Goal: Book appointment/travel/reservation

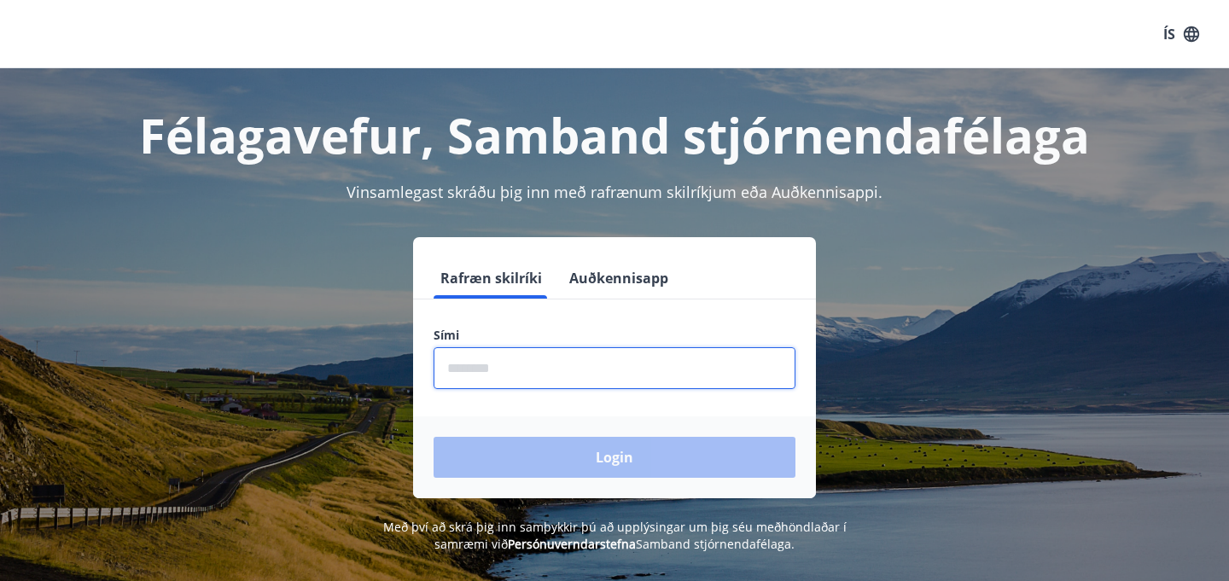
click at [642, 368] on input "phone" at bounding box center [614, 368] width 362 height 42
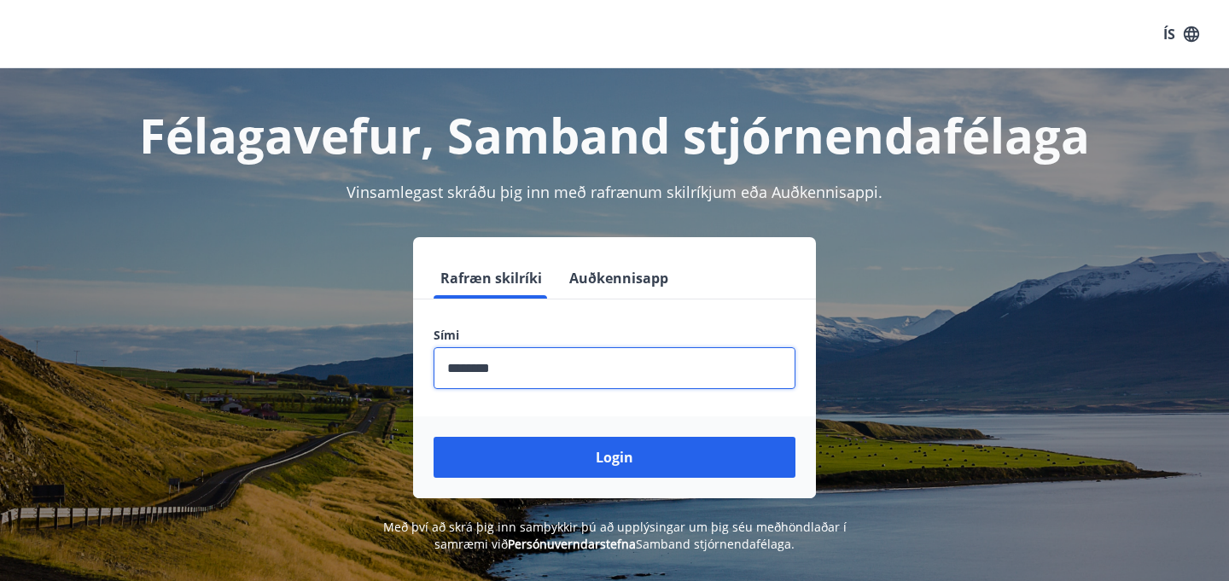
type input "********"
click at [433, 437] on button "Login" at bounding box center [614, 457] width 362 height 41
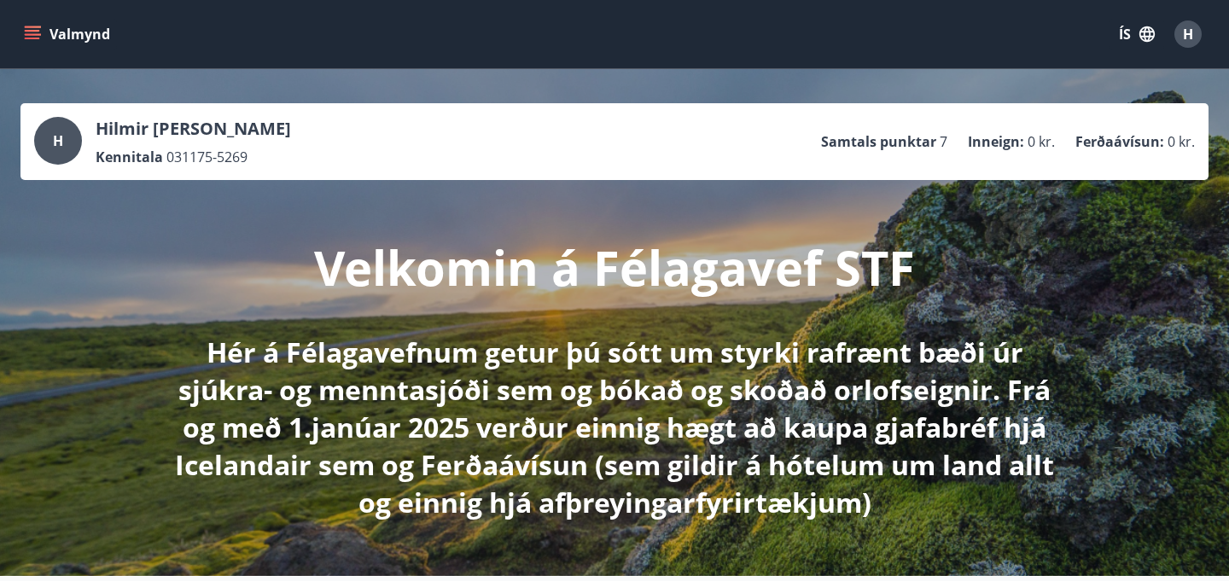
click at [29, 31] on icon "menu" at bounding box center [32, 31] width 15 height 2
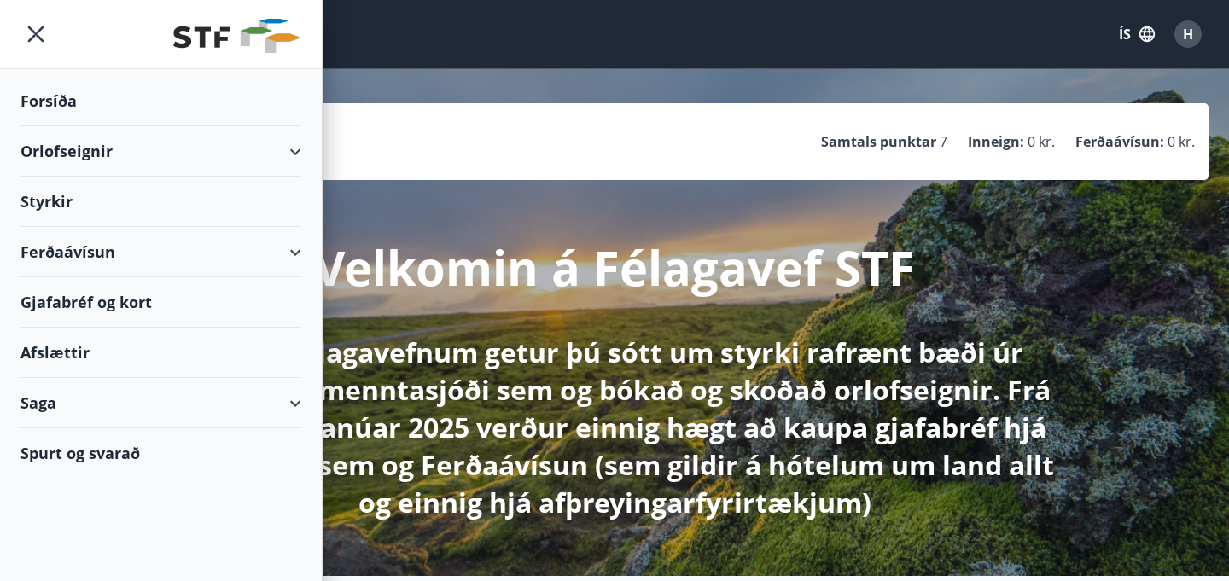
click at [95, 153] on div "Orlofseignir" at bounding box center [160, 151] width 281 height 50
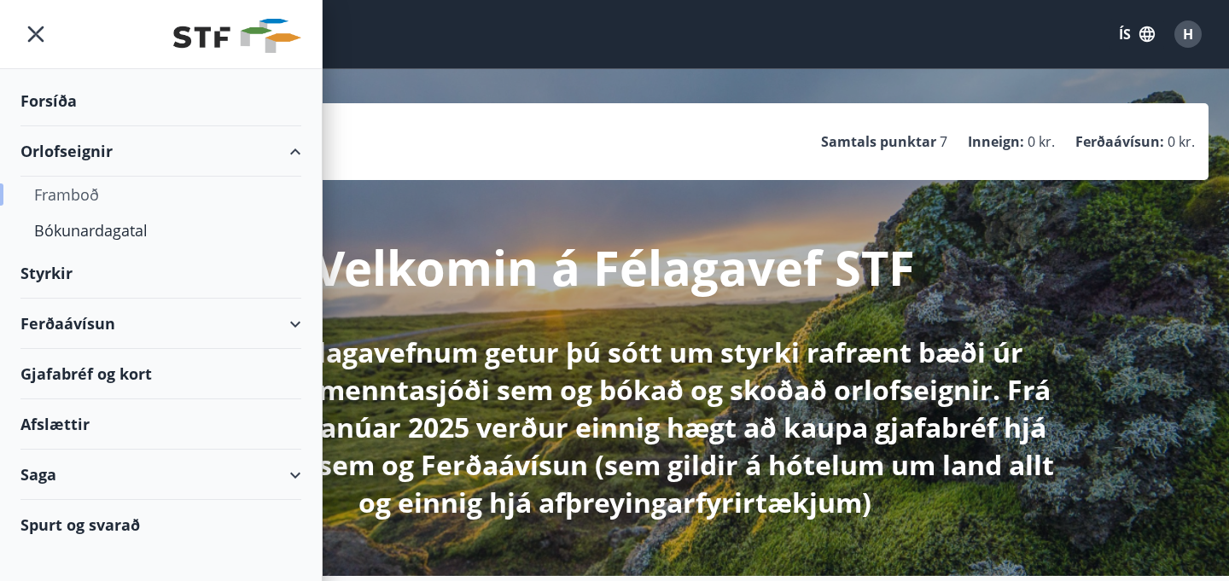
click at [84, 200] on div "Framboð" at bounding box center [160, 195] width 253 height 36
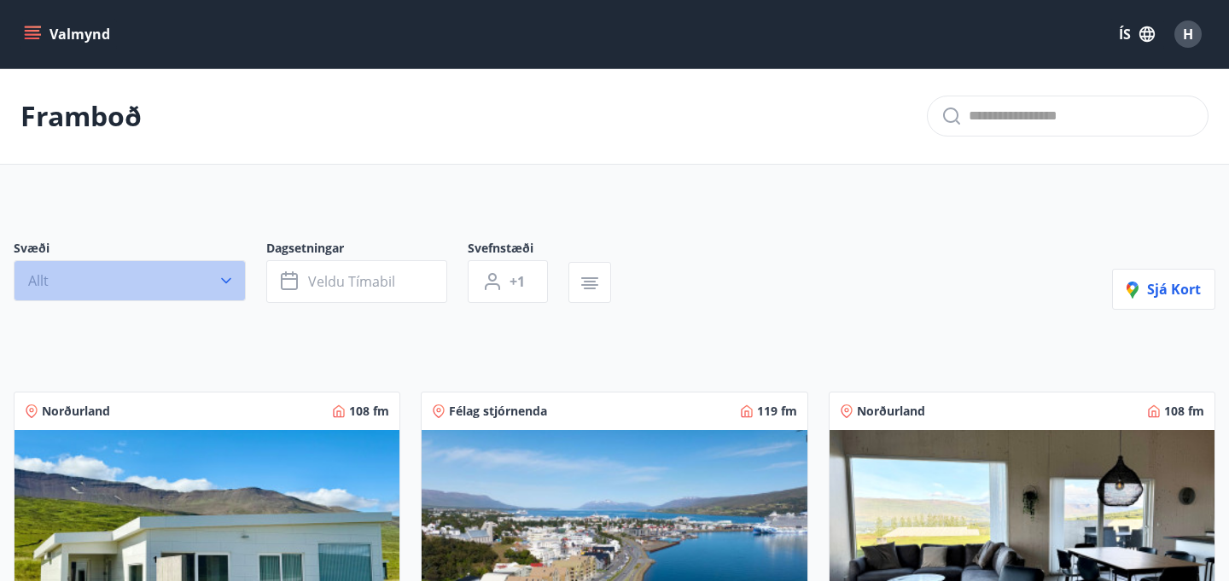
click at [221, 282] on icon "button" at bounding box center [226, 280] width 17 height 17
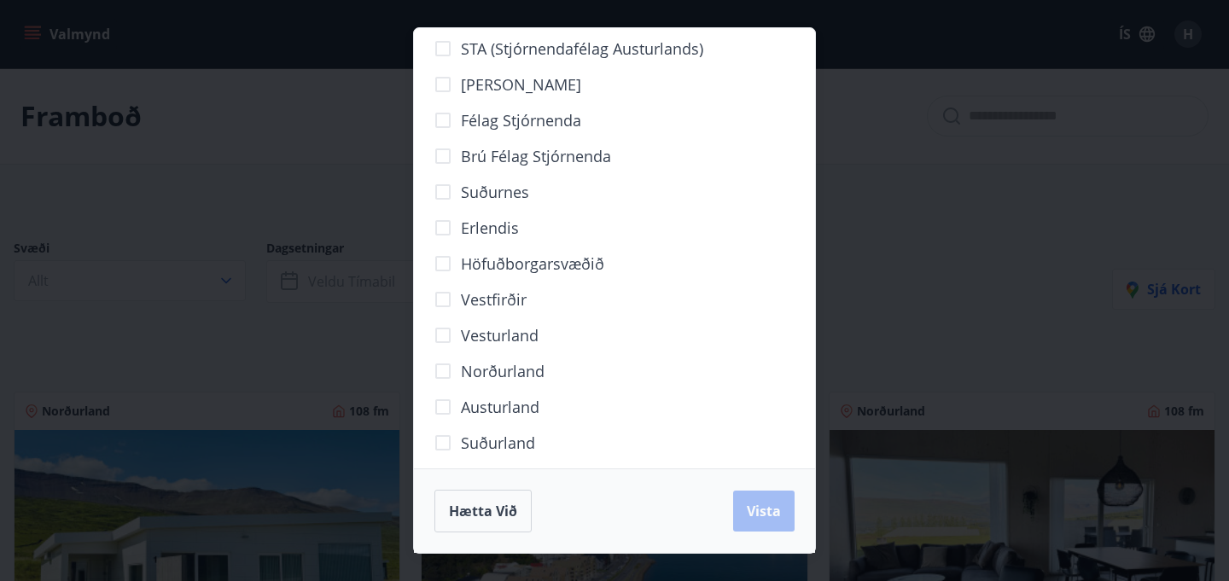
scroll to position [102, 0]
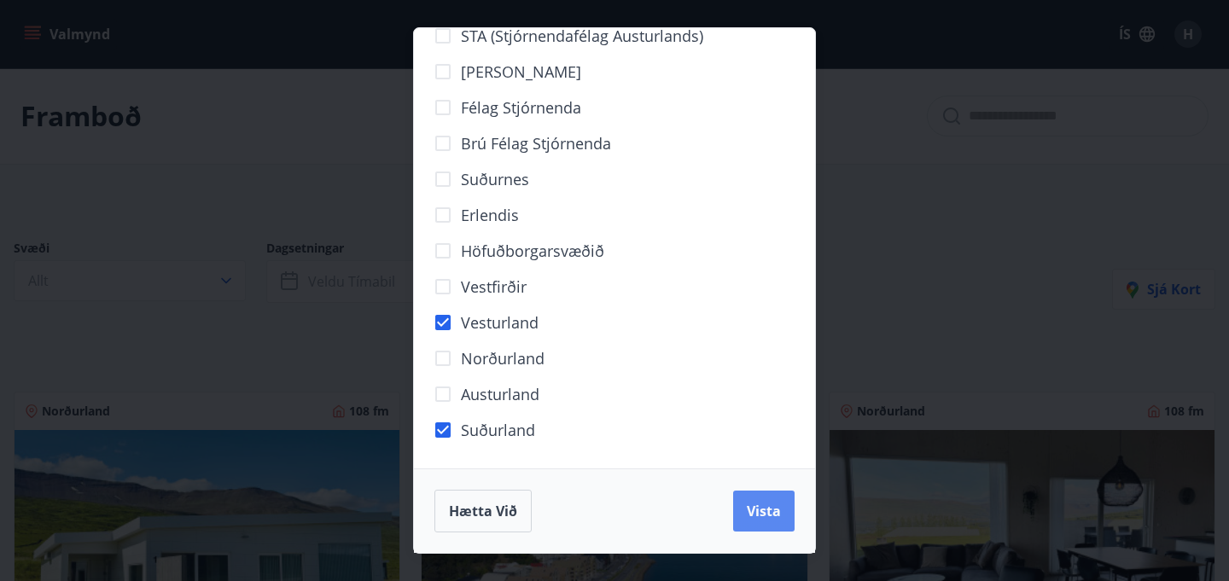
click at [747, 512] on span "Vista" at bounding box center [764, 511] width 34 height 19
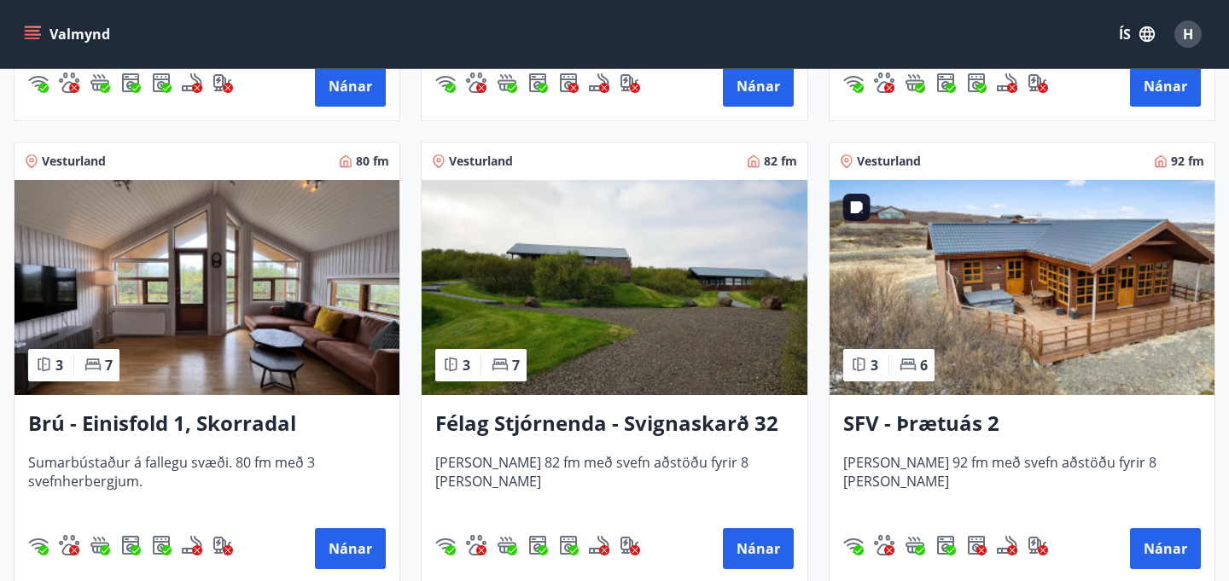
scroll to position [758, 0]
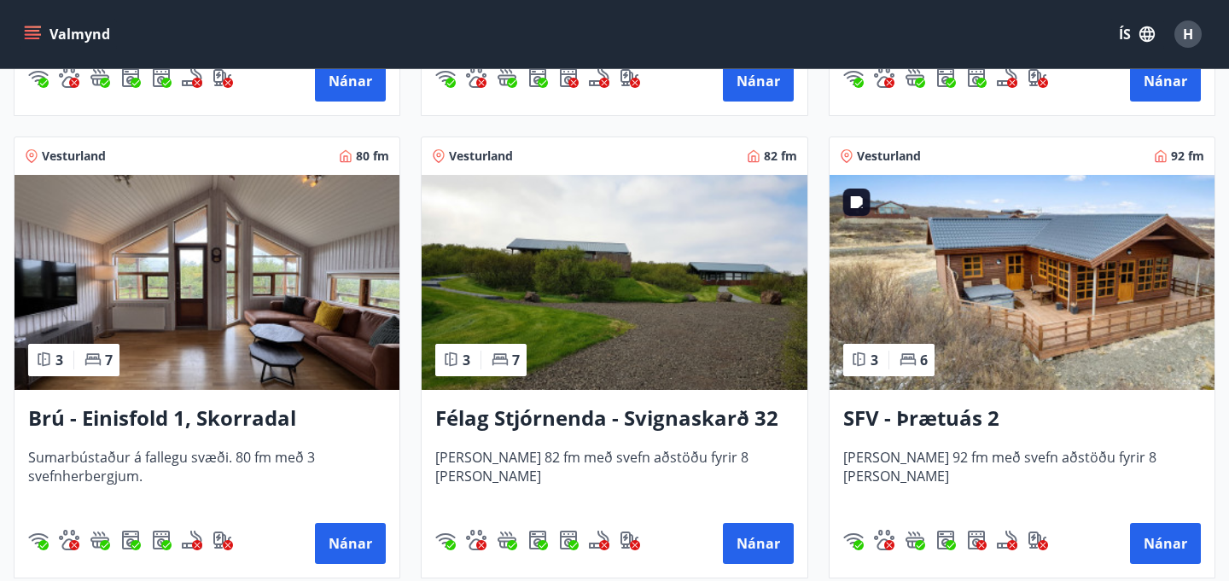
click at [983, 254] on img at bounding box center [1021, 282] width 385 height 215
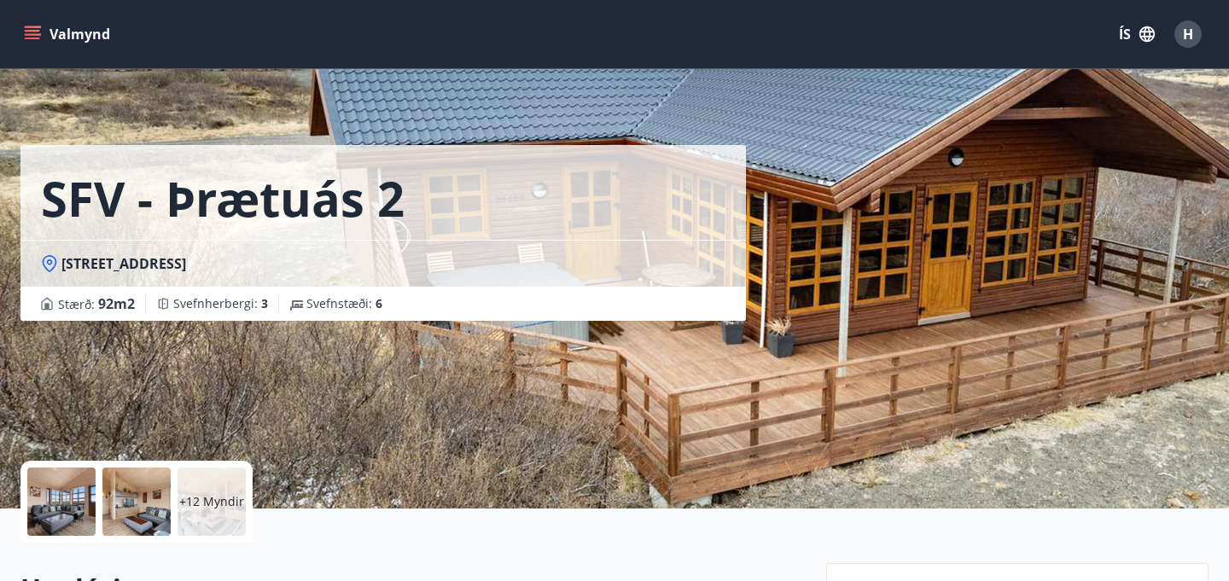
scroll to position [5, 0]
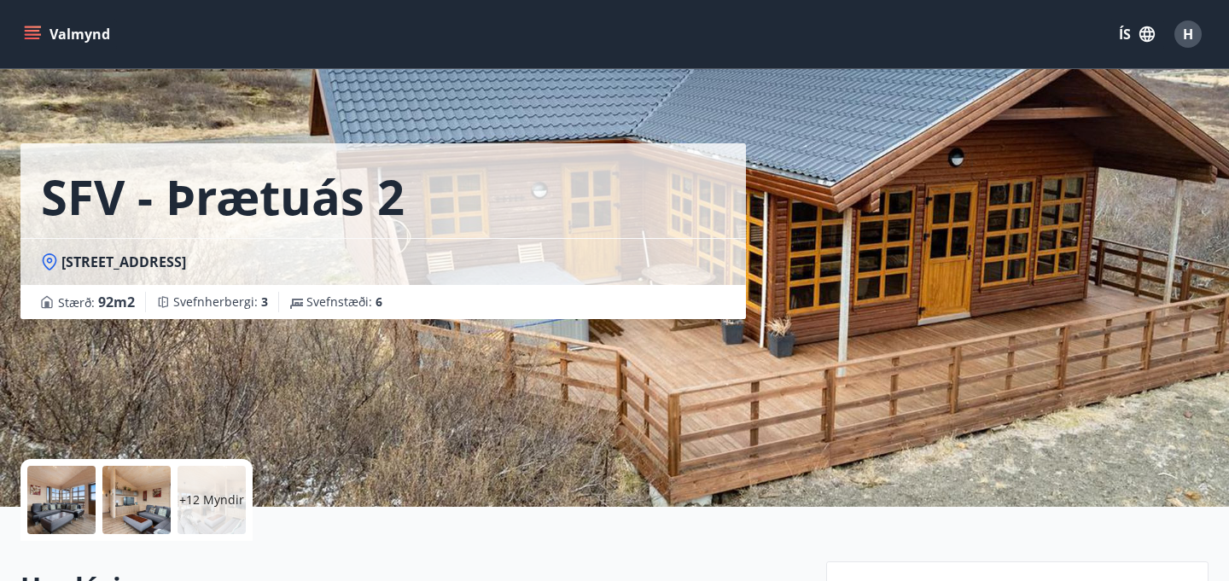
click at [200, 497] on p "+12 Myndir" at bounding box center [211, 499] width 65 height 17
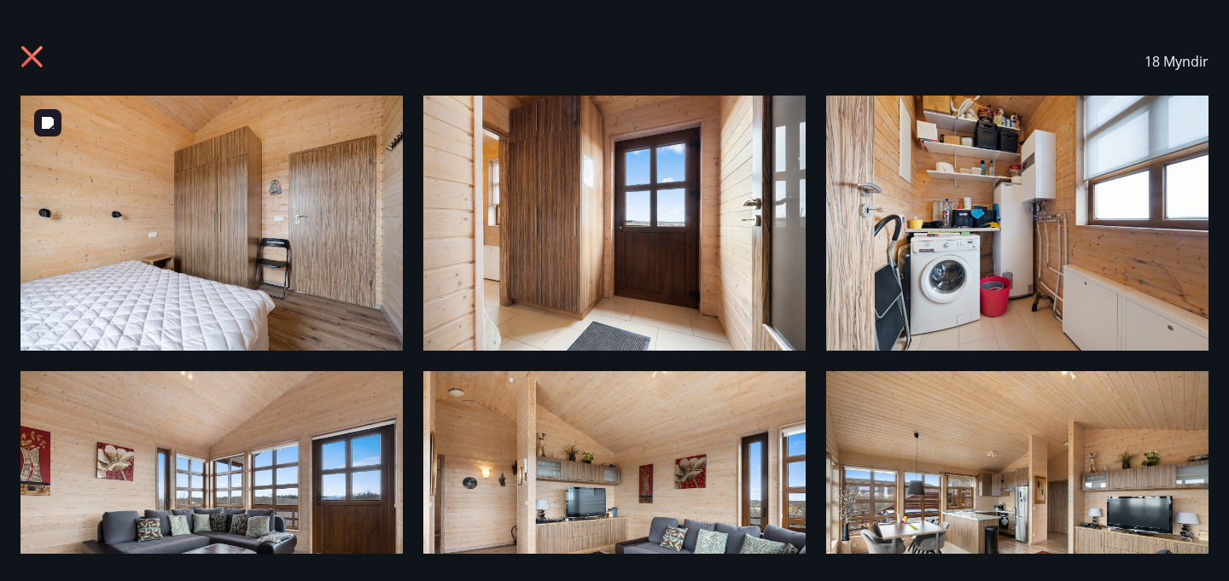
click at [276, 267] on img at bounding box center [211, 223] width 382 height 255
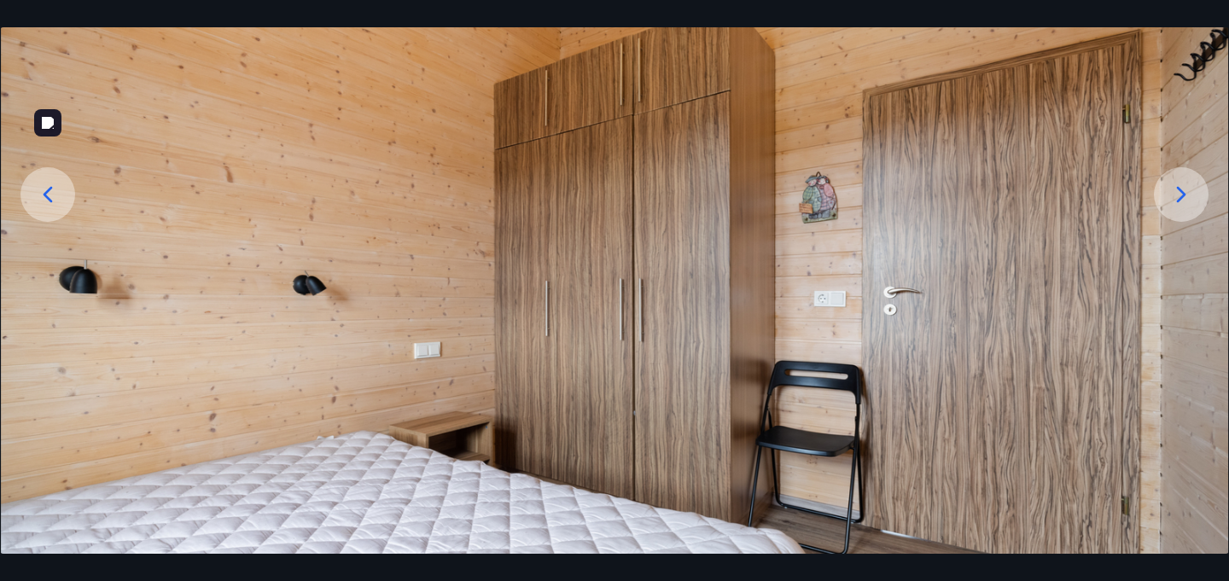
scroll to position [189, 0]
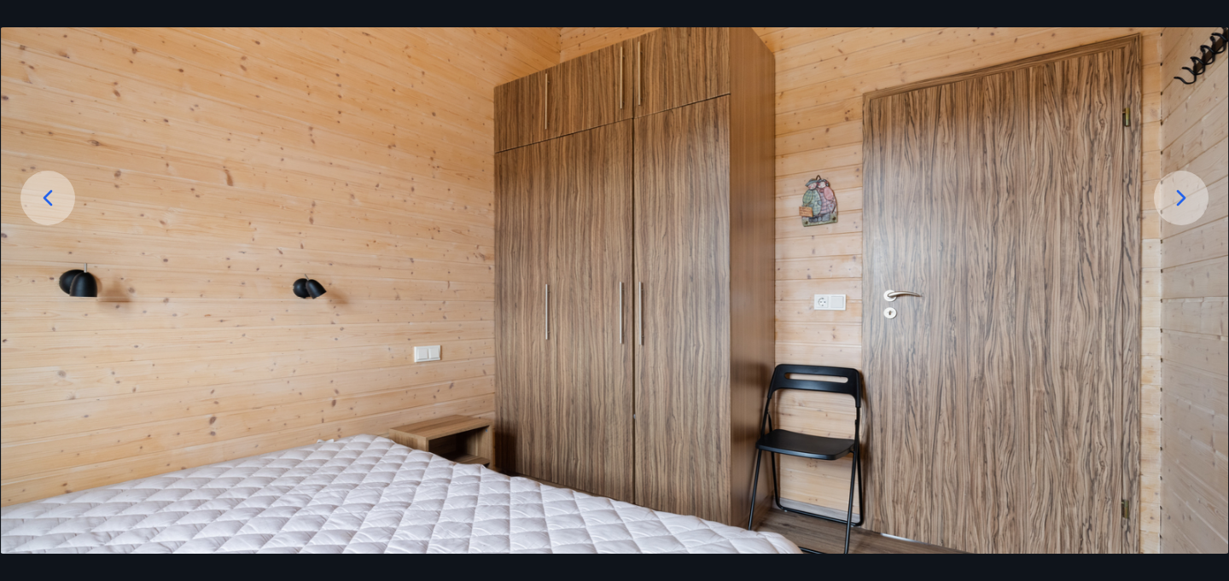
click at [1186, 193] on icon at bounding box center [1180, 197] width 27 height 27
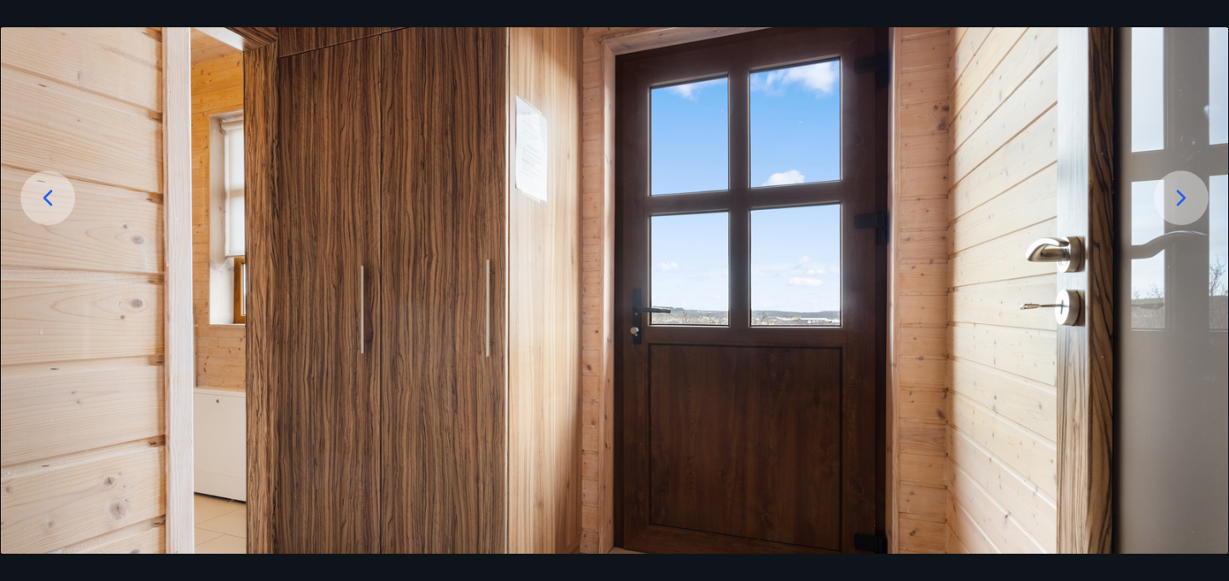
click at [1185, 193] on icon at bounding box center [1180, 197] width 27 height 27
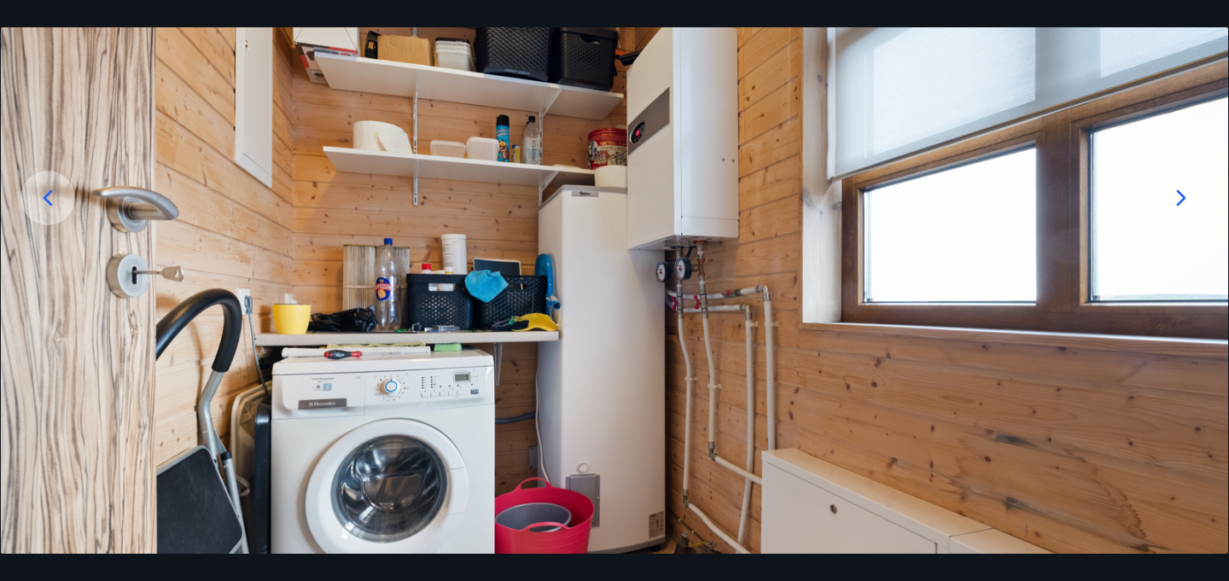
click at [1185, 199] on icon at bounding box center [1180, 197] width 27 height 27
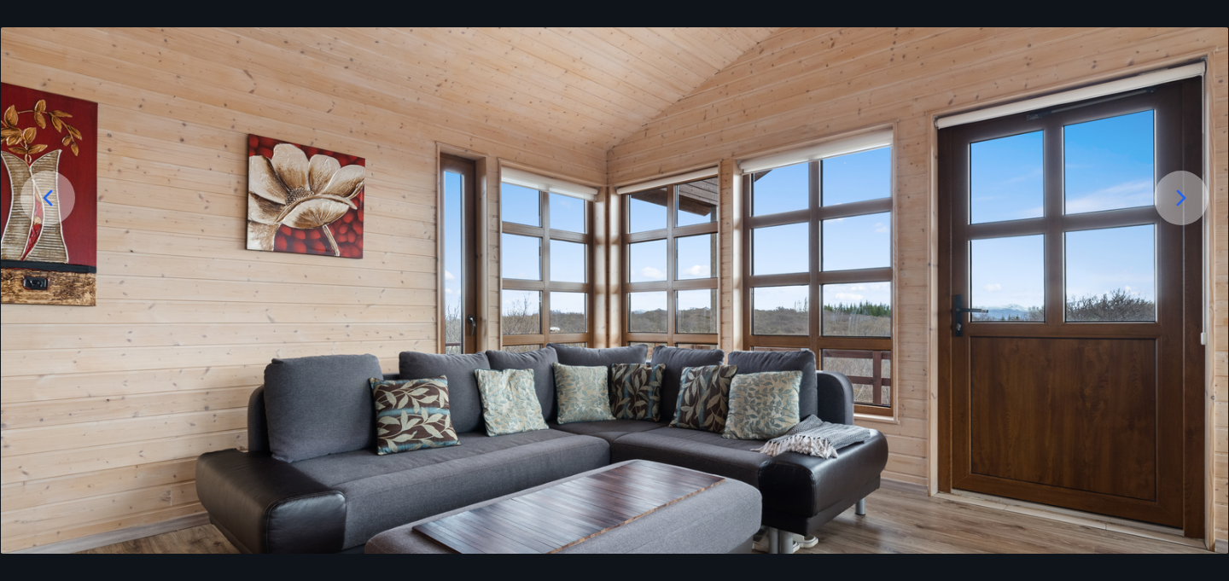
click at [1185, 199] on icon at bounding box center [1180, 197] width 27 height 27
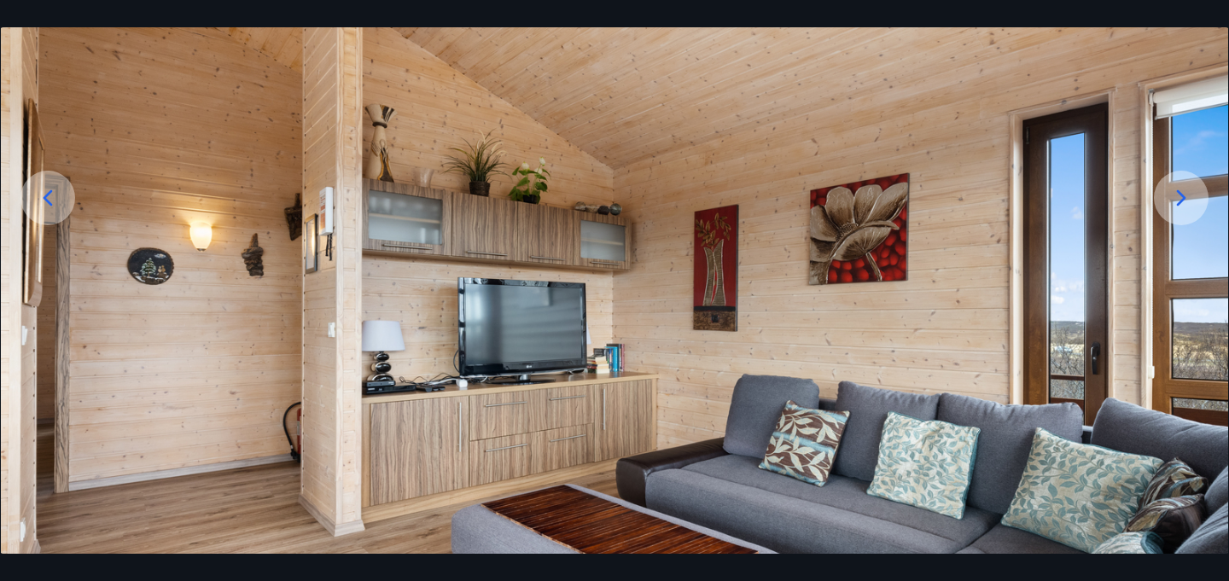
click at [1185, 199] on icon at bounding box center [1180, 197] width 27 height 27
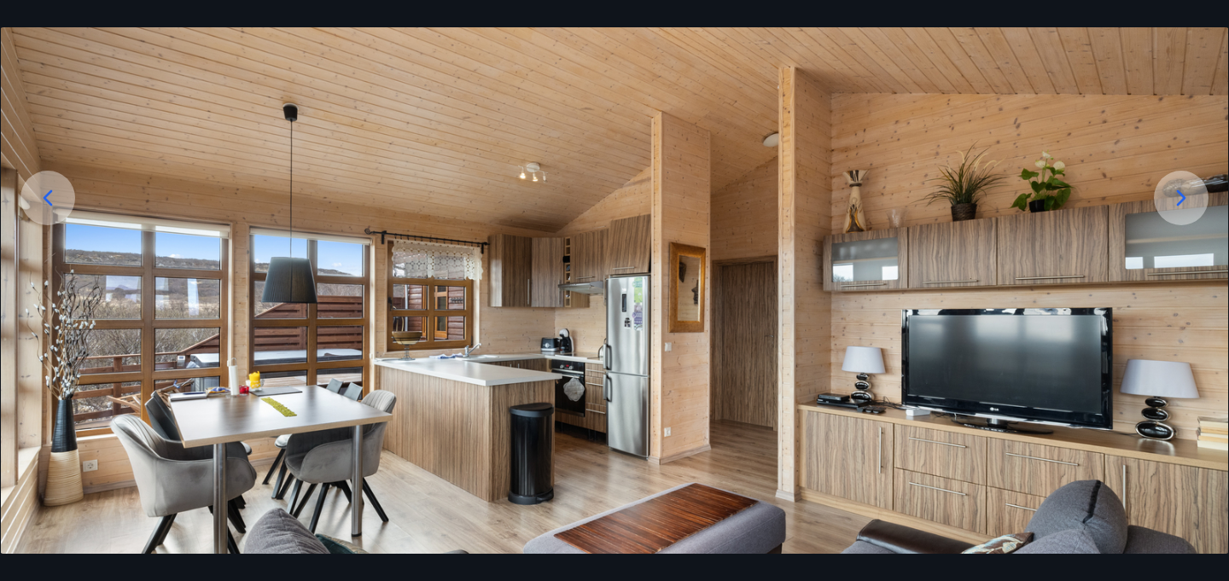
click at [1185, 199] on icon at bounding box center [1180, 197] width 27 height 27
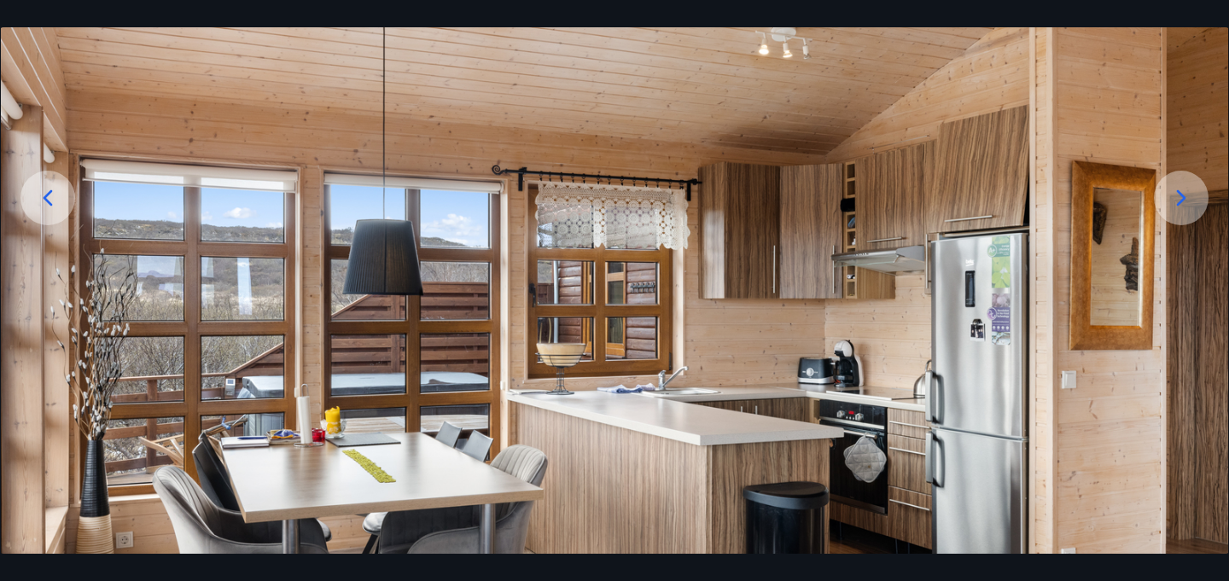
click at [1185, 199] on icon at bounding box center [1180, 197] width 27 height 27
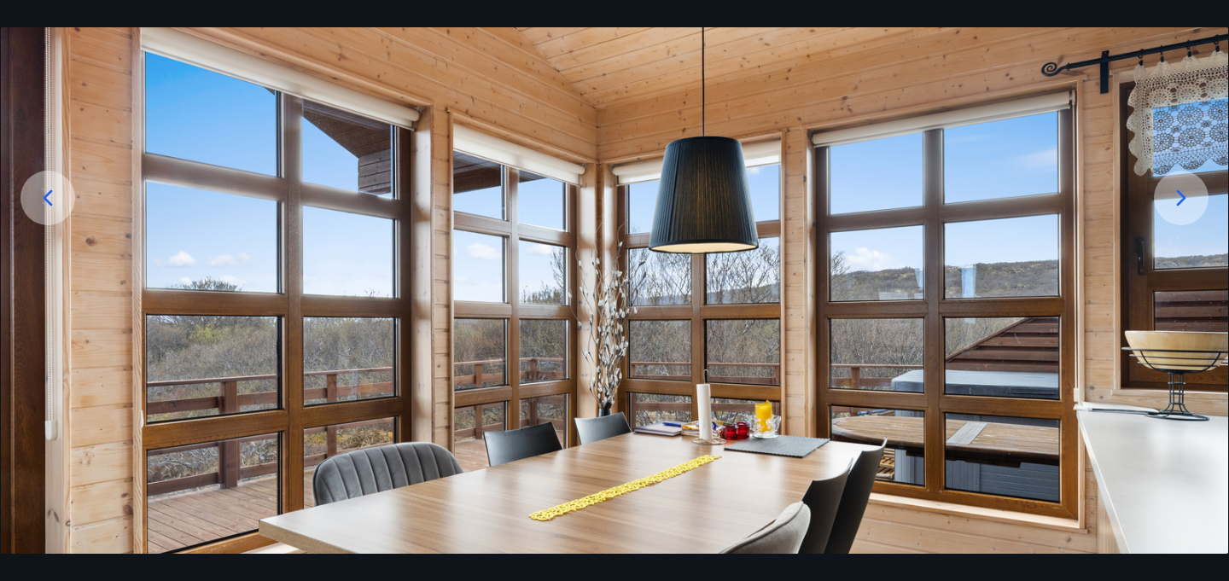
click at [1186, 199] on icon at bounding box center [1180, 197] width 27 height 27
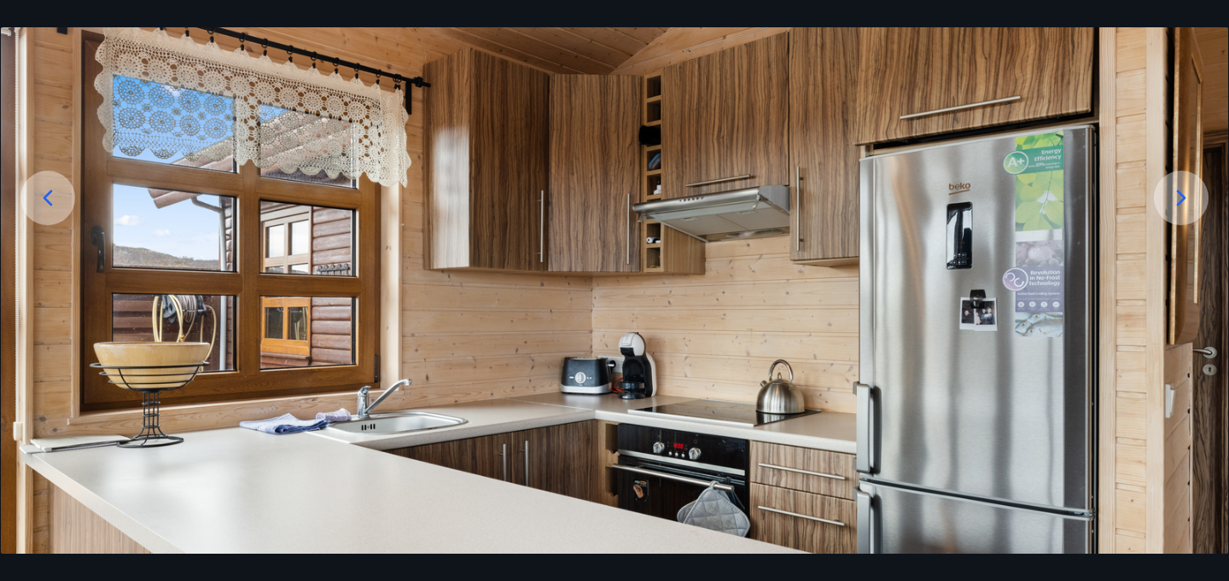
click at [1186, 199] on icon at bounding box center [1180, 197] width 27 height 27
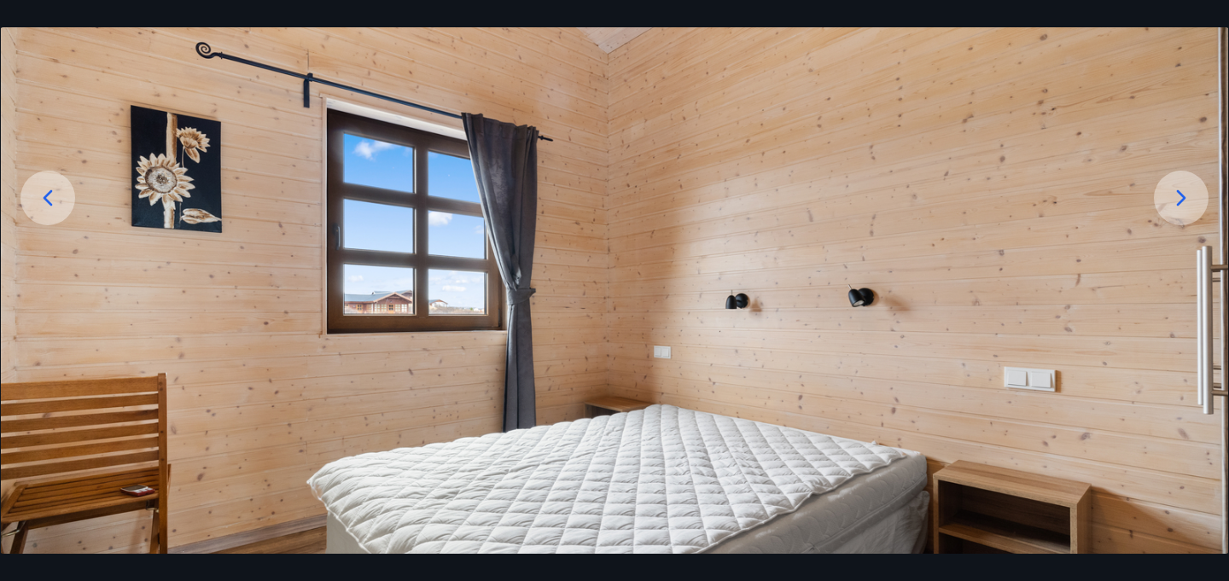
click at [1186, 199] on icon at bounding box center [1180, 197] width 27 height 27
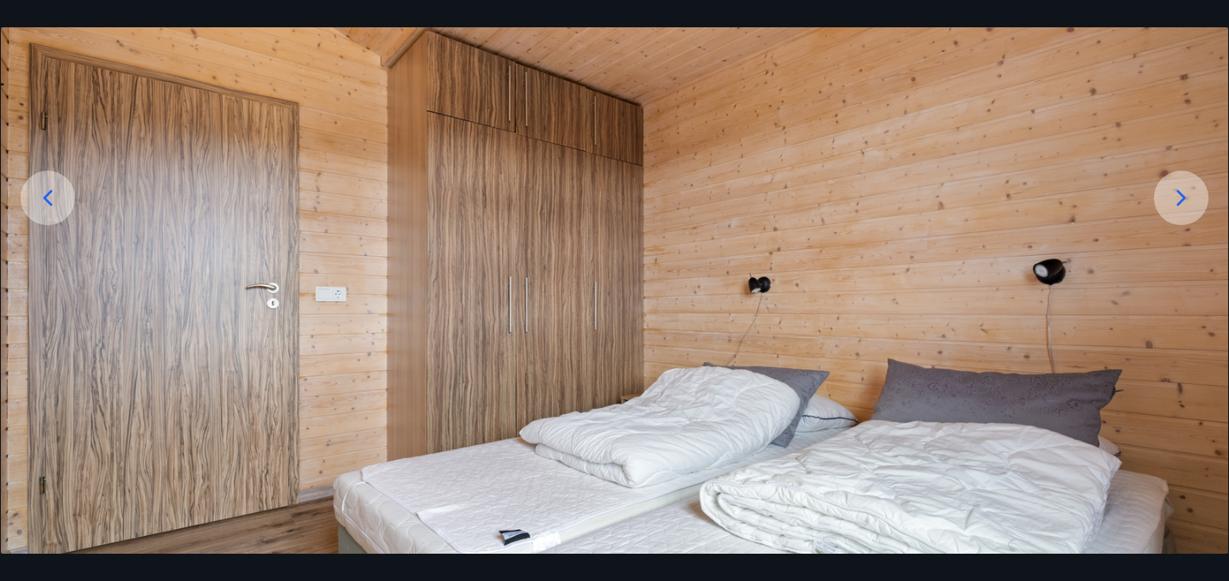
click at [1186, 199] on icon at bounding box center [1180, 197] width 27 height 27
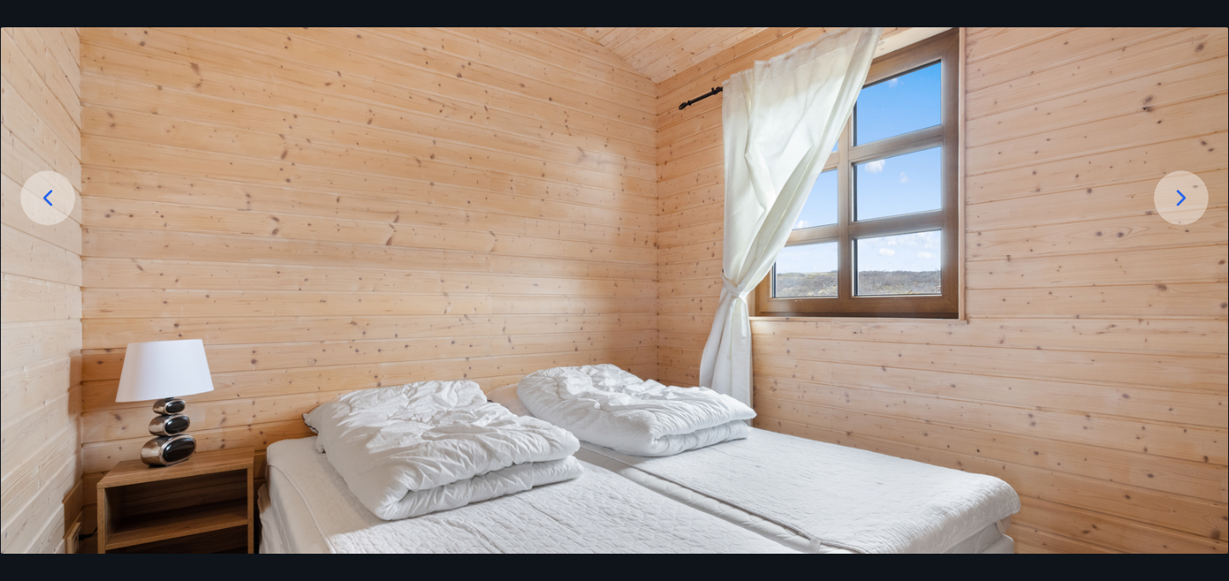
click at [1186, 199] on icon at bounding box center [1180, 197] width 27 height 27
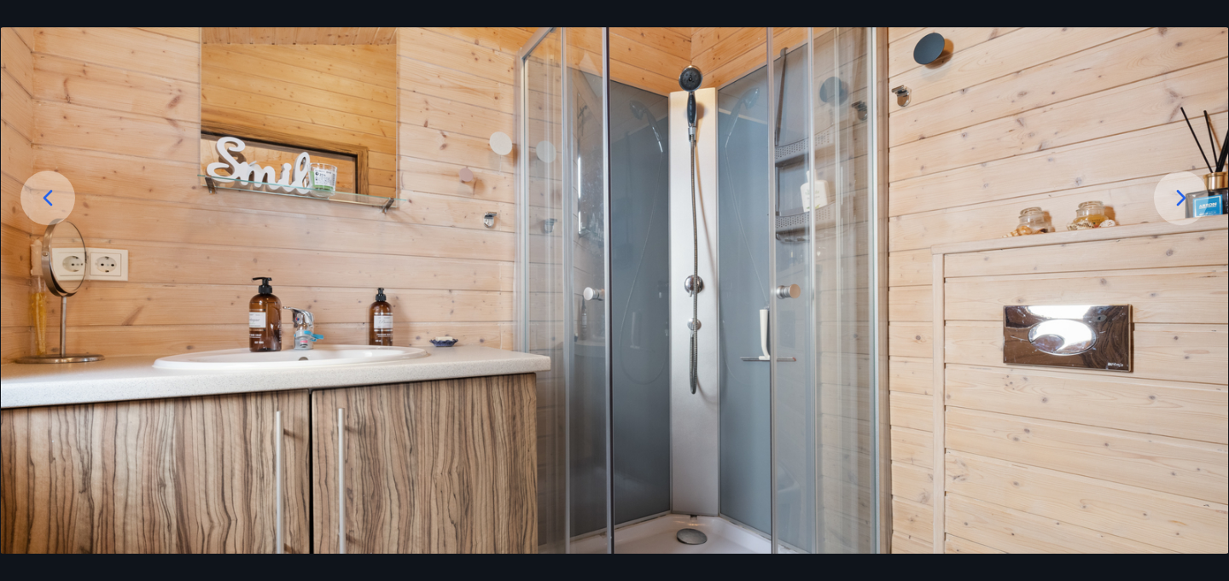
click at [1185, 200] on icon at bounding box center [1180, 197] width 27 height 27
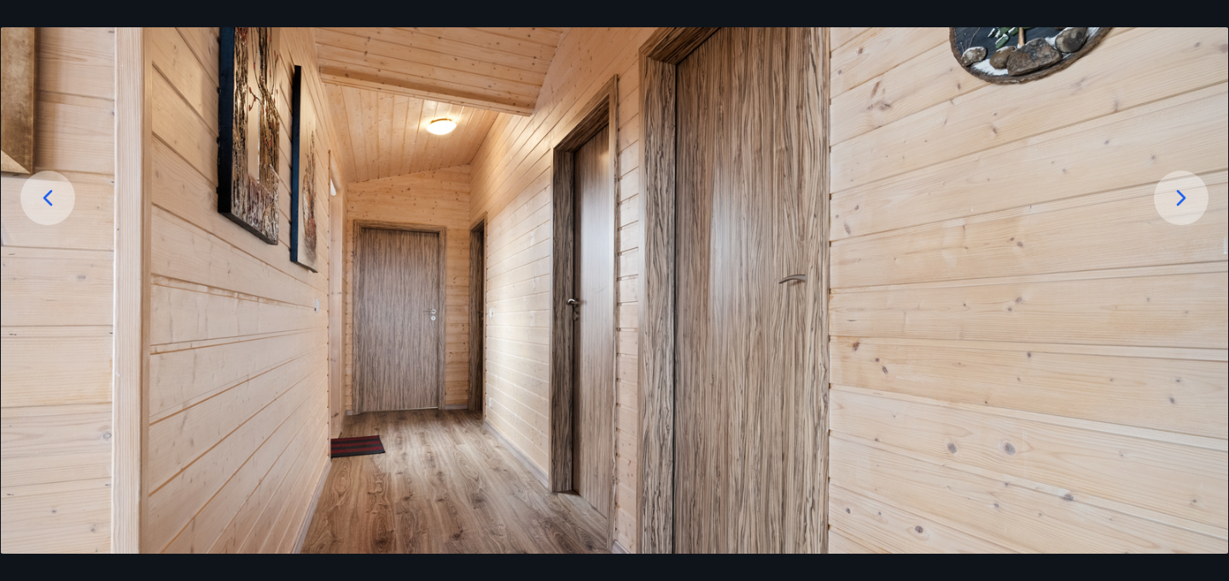
click at [1185, 200] on icon at bounding box center [1180, 197] width 27 height 27
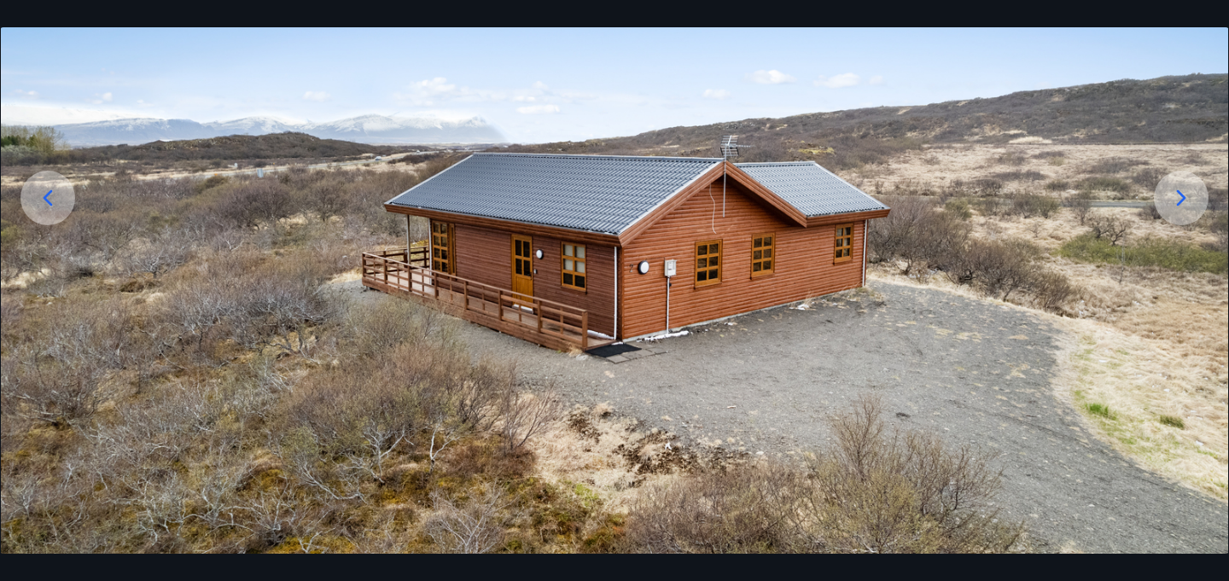
click at [1185, 200] on icon at bounding box center [1180, 197] width 27 height 27
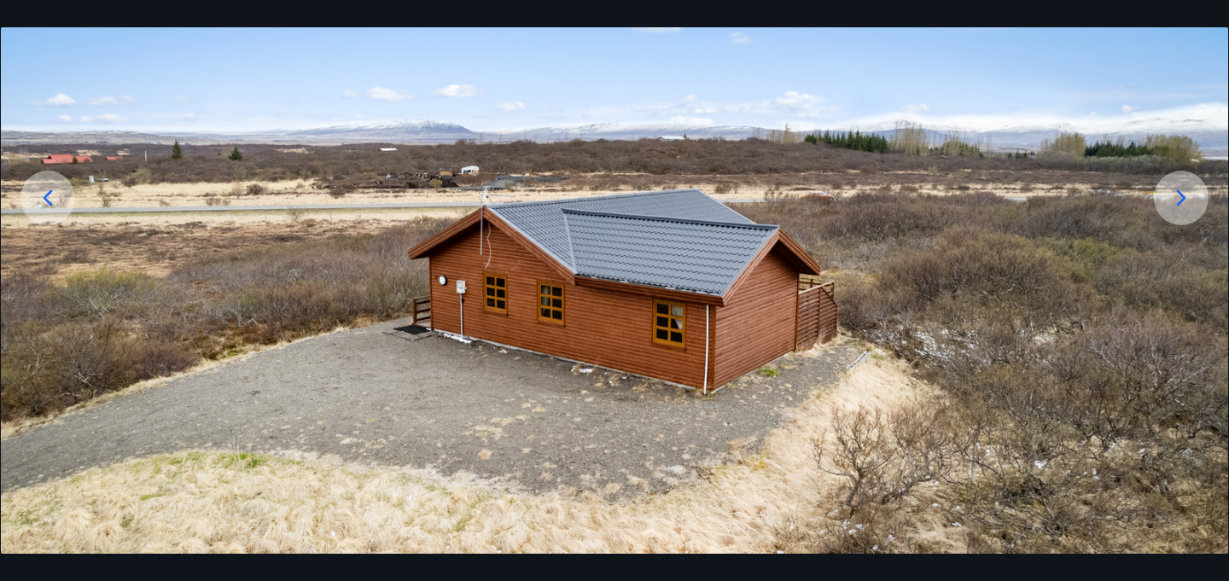
click at [1185, 200] on icon at bounding box center [1180, 197] width 27 height 27
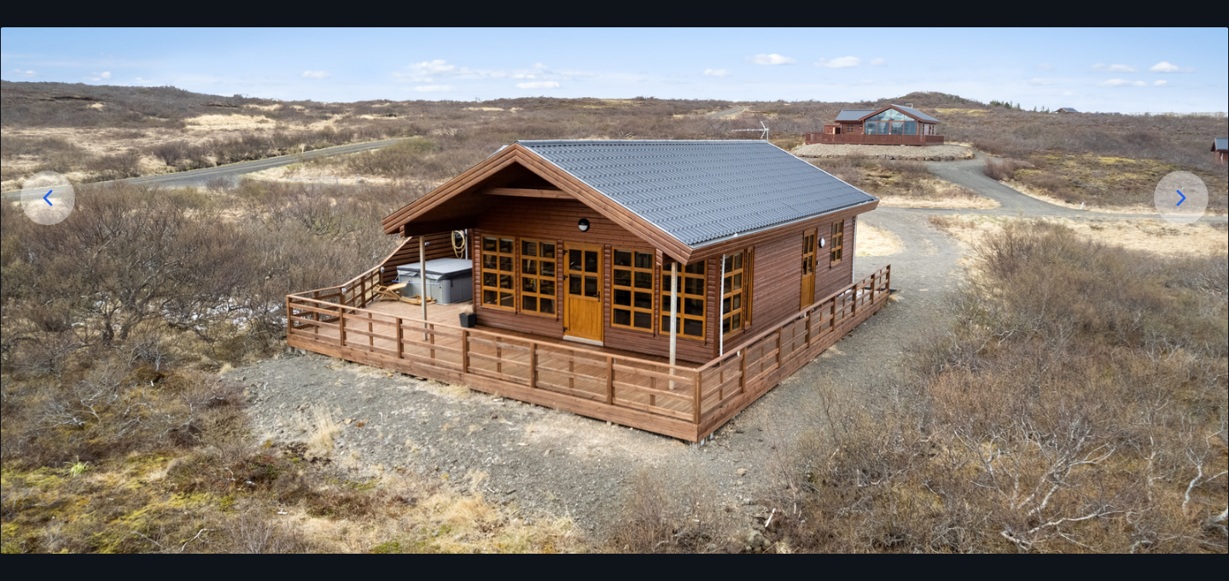
click at [1185, 200] on icon at bounding box center [1180, 197] width 27 height 27
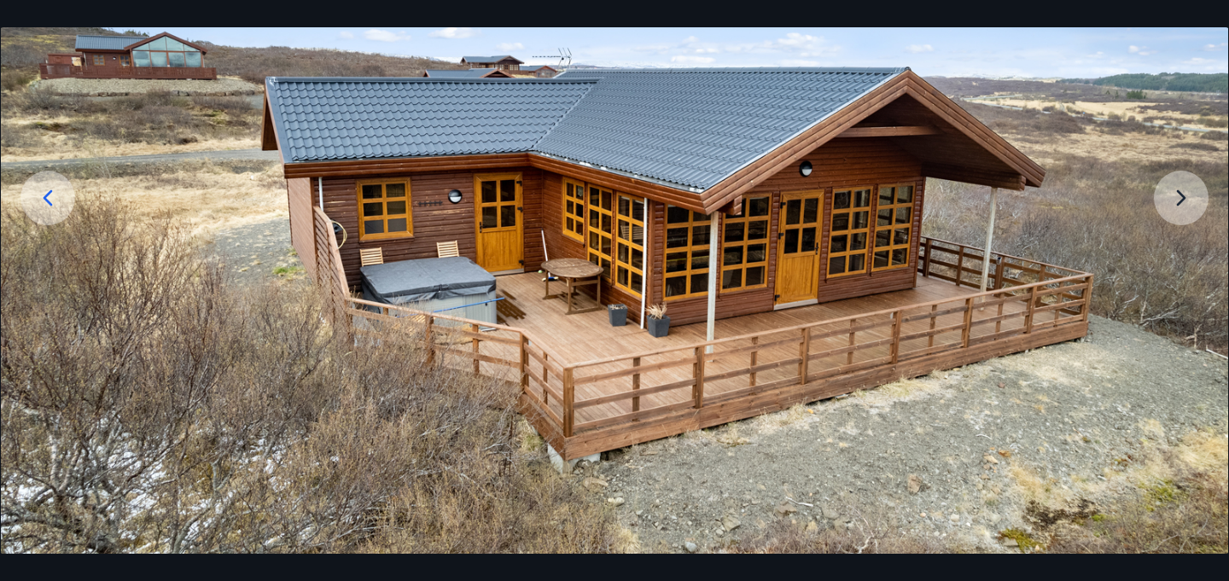
click at [1185, 200] on img at bounding box center [614, 251] width 1227 height 689
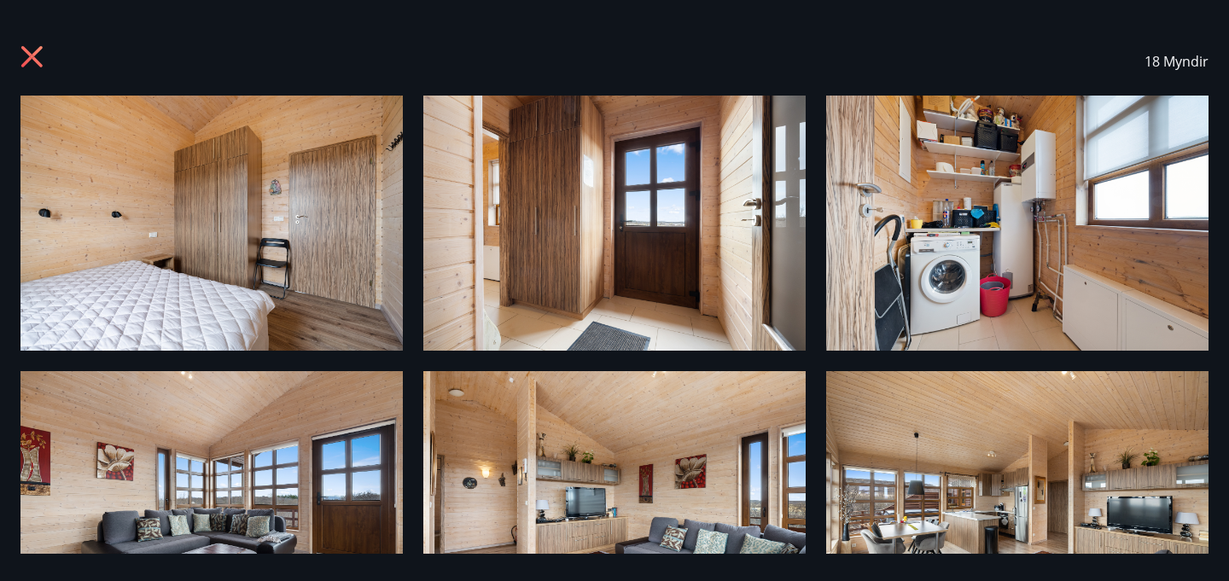
click at [24, 41] on div "18 Myndir" at bounding box center [614, 61] width 1188 height 68
click at [24, 48] on icon at bounding box center [31, 56] width 21 height 21
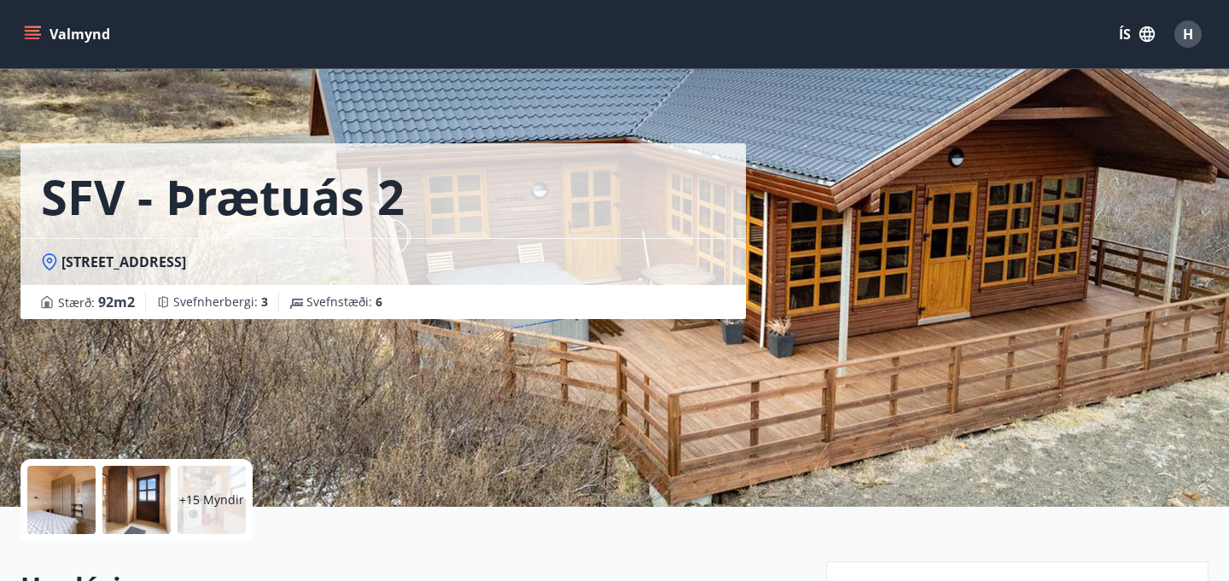
click at [51, 262] on icon at bounding box center [50, 261] width 6 height 6
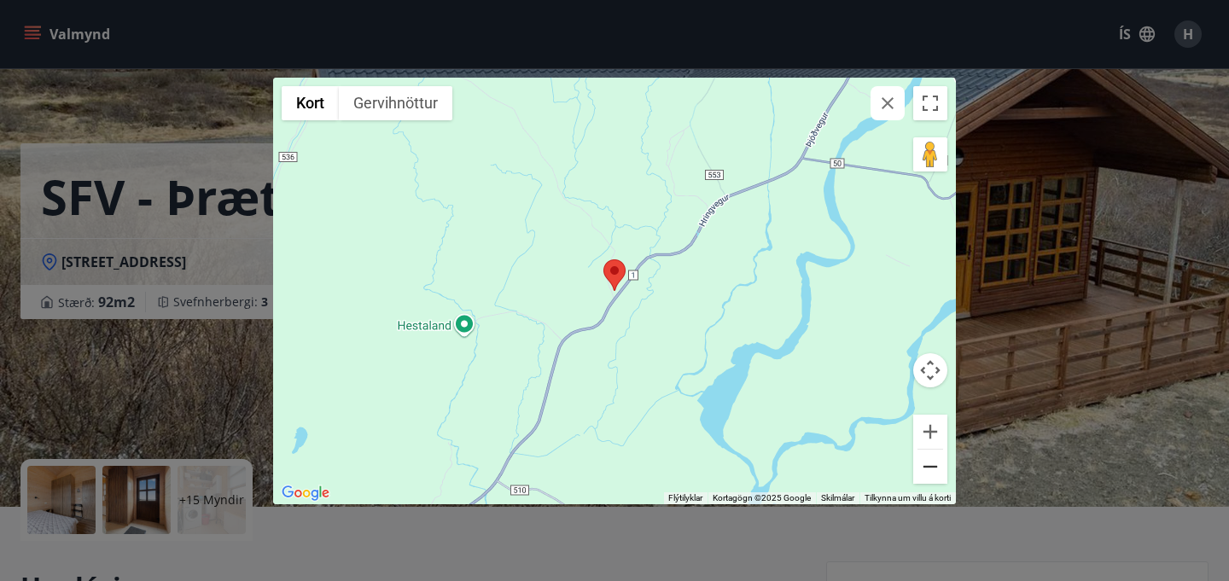
click at [927, 470] on button "Minnka" at bounding box center [930, 467] width 34 height 34
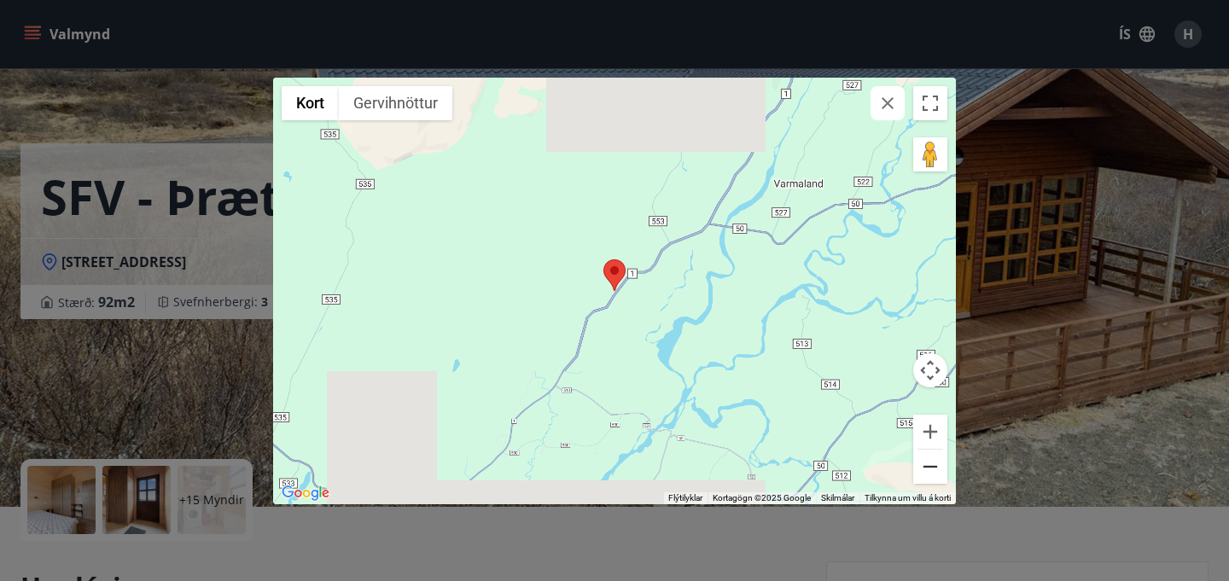
click at [927, 470] on button "Minnka" at bounding box center [930, 467] width 34 height 34
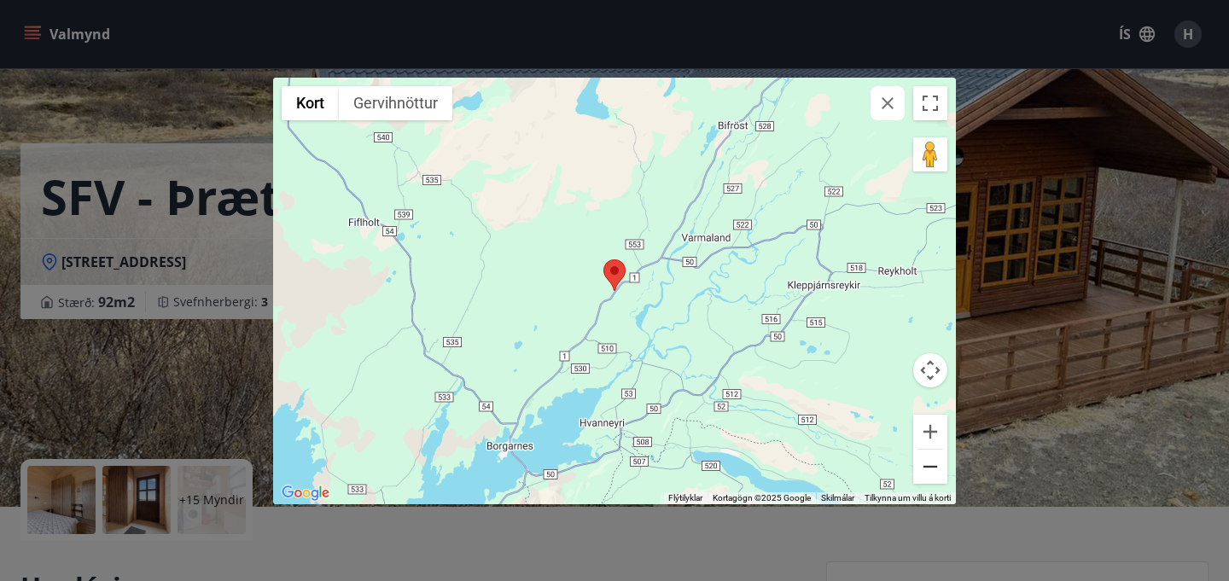
click at [927, 470] on button "Minnka" at bounding box center [930, 467] width 34 height 34
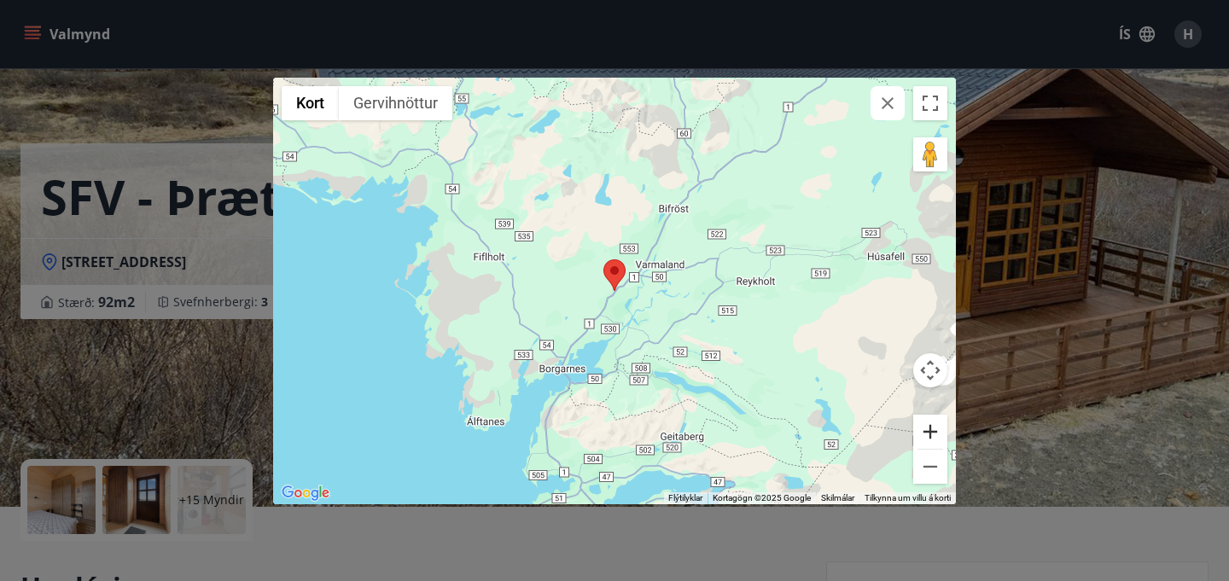
click at [932, 427] on button "Stækka" at bounding box center [930, 432] width 34 height 34
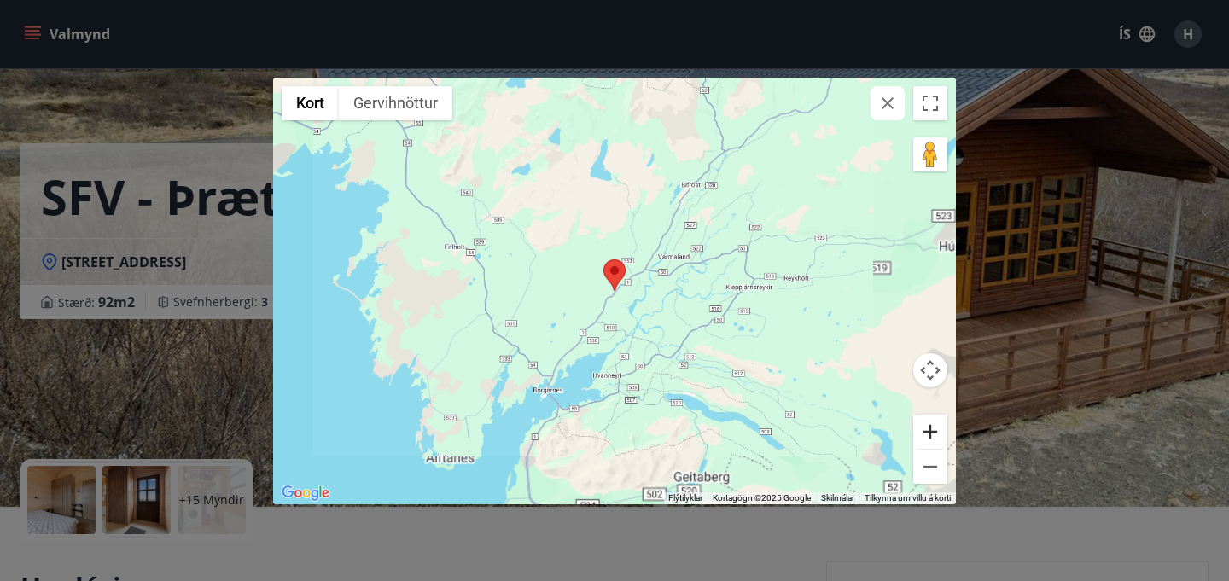
click at [932, 427] on button "Stækka" at bounding box center [930, 432] width 34 height 34
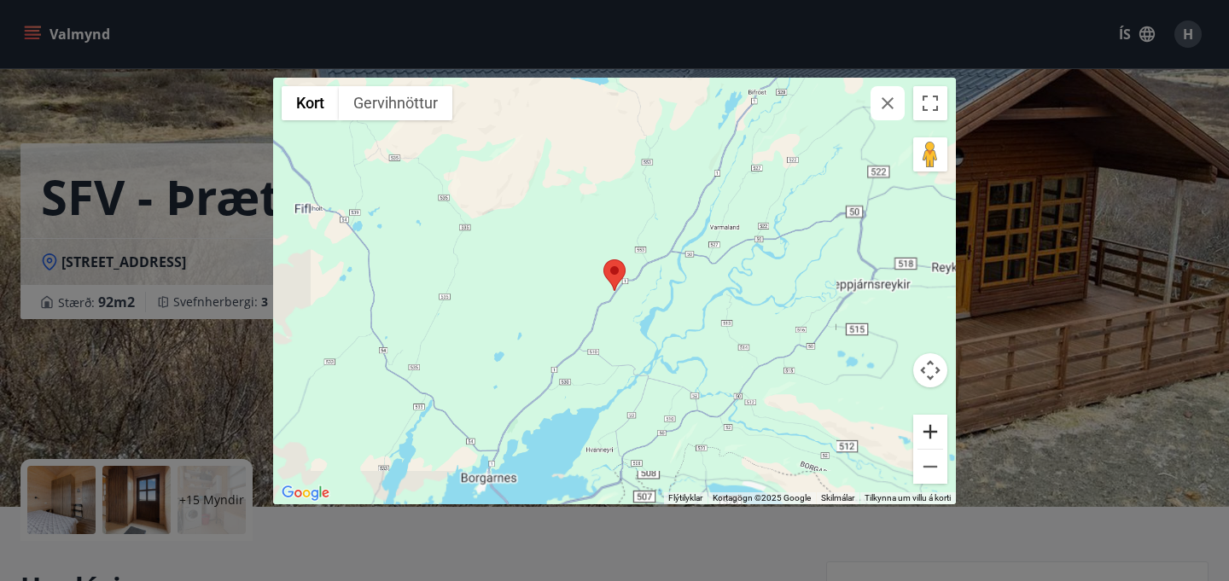
click at [932, 427] on button "Stækka" at bounding box center [930, 432] width 34 height 34
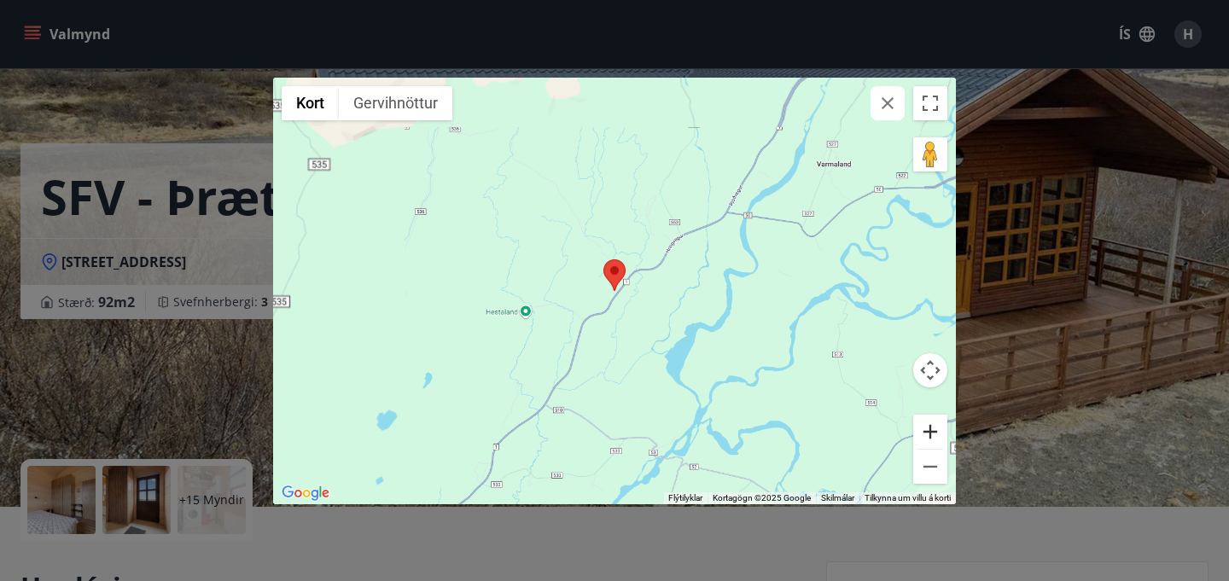
click at [932, 427] on button "Stækka" at bounding box center [930, 432] width 34 height 34
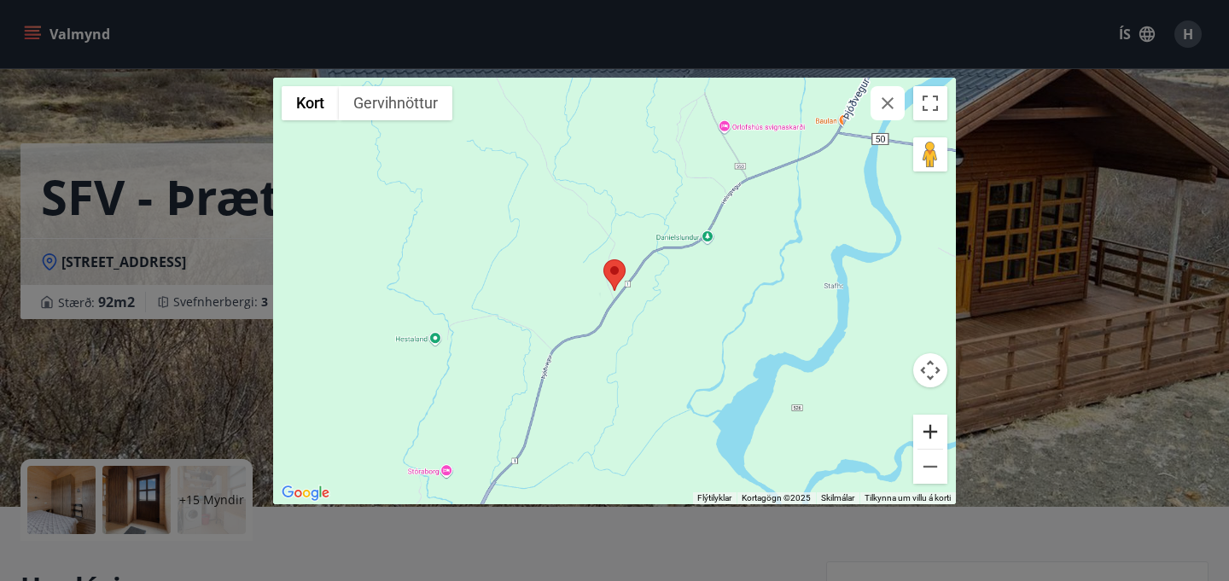
click at [932, 427] on button "Stækka" at bounding box center [930, 432] width 34 height 34
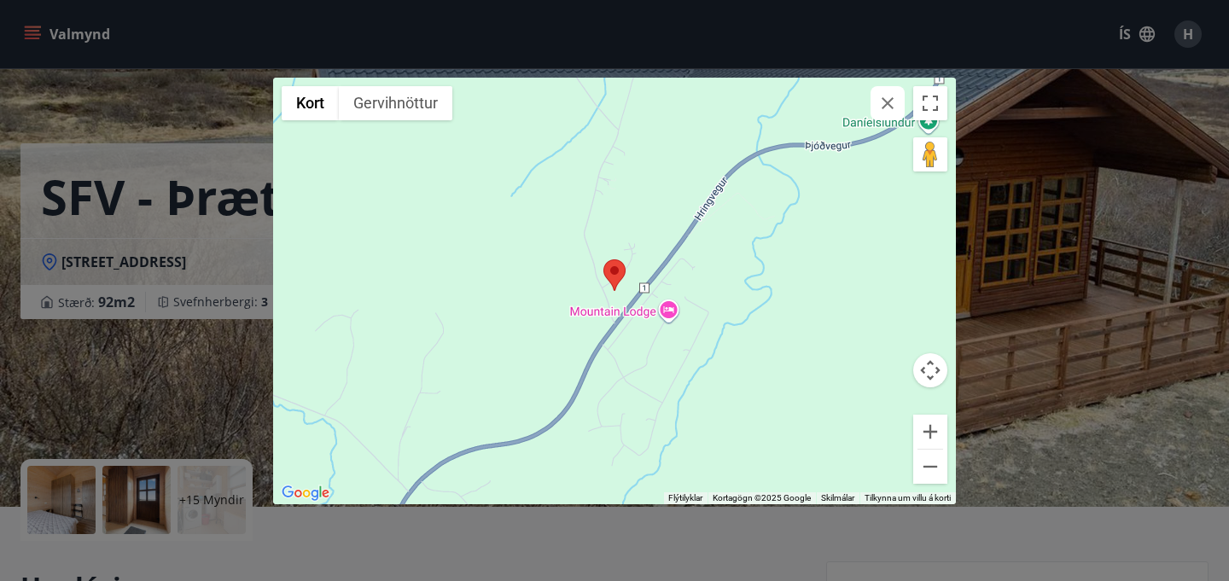
click at [892, 103] on icon "button" at bounding box center [887, 103] width 20 height 20
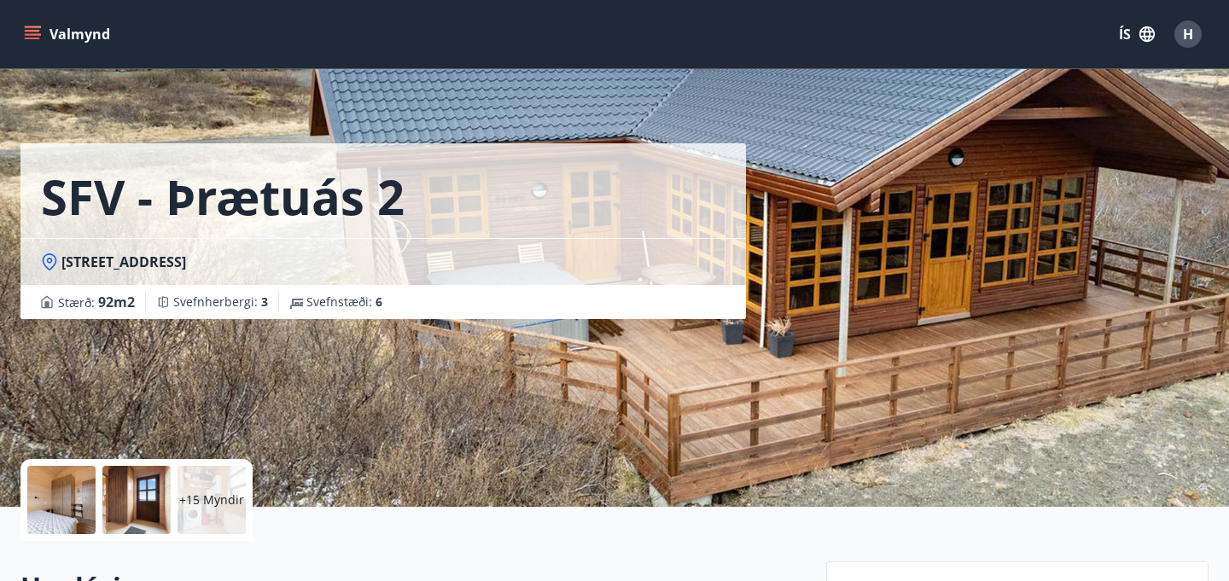
click at [920, 244] on div "SFV - Þrætuás 2 Þrætuás 2, 311 Borgarnesi Stærð : 92 m2 Svefnherbergi : 3 Svefn…" at bounding box center [614, 251] width 1188 height 512
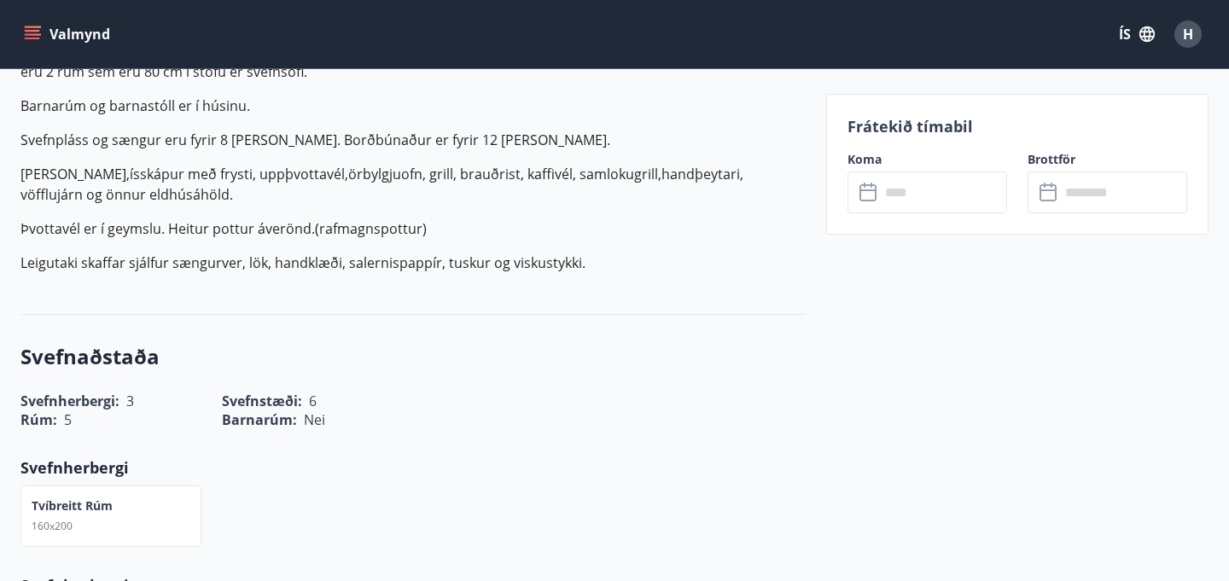
scroll to position [0, 0]
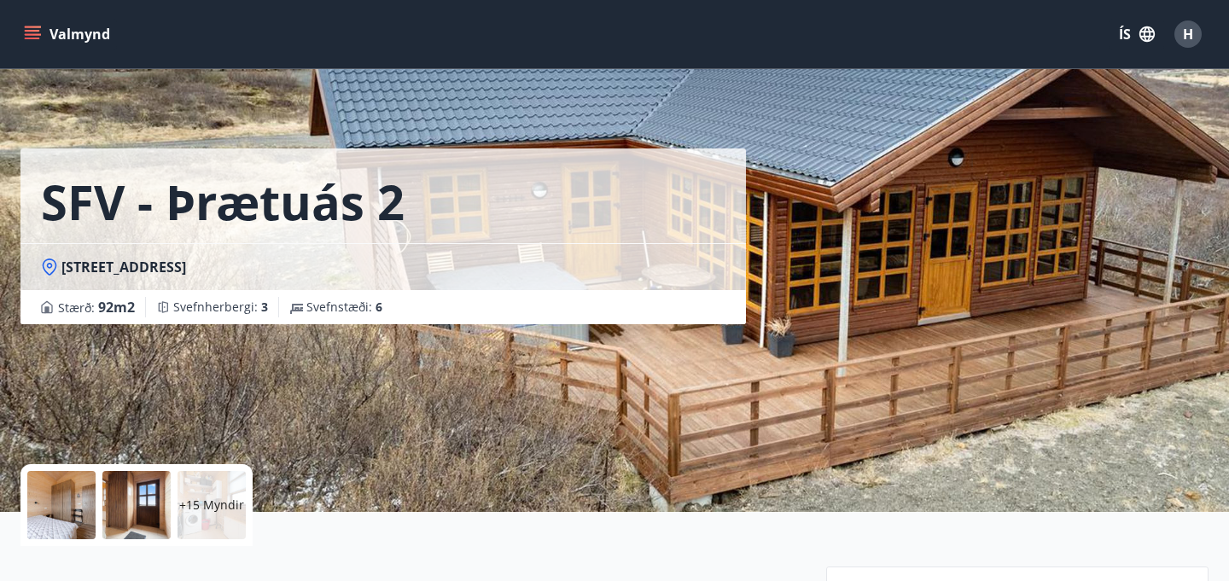
click at [39, 29] on icon "menu" at bounding box center [32, 34] width 17 height 17
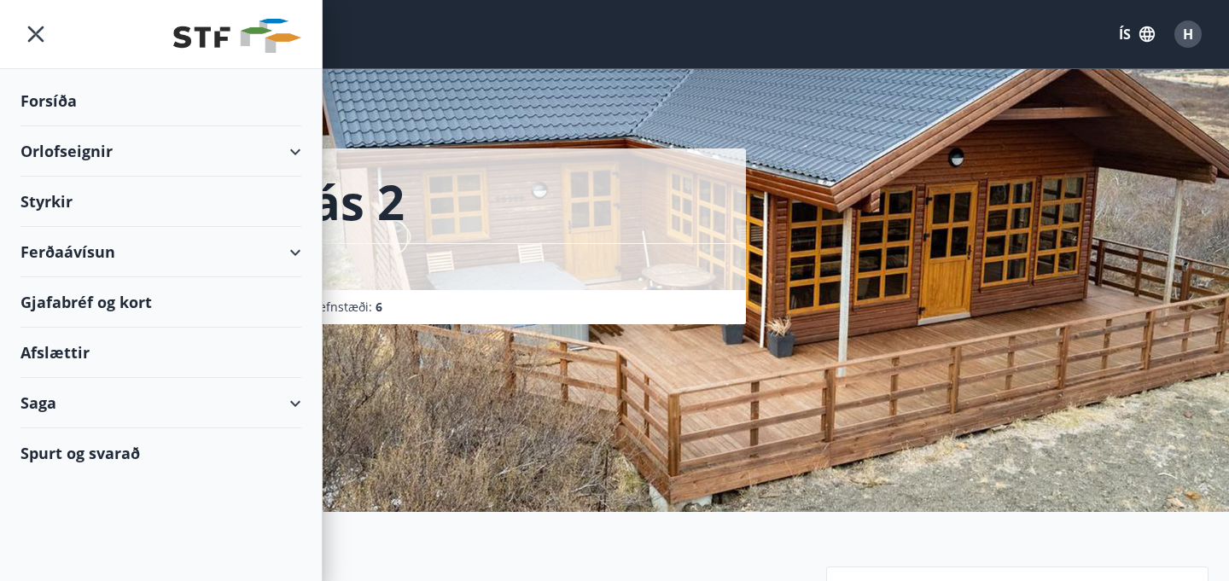
click at [76, 157] on div "Orlofseignir" at bounding box center [160, 151] width 281 height 50
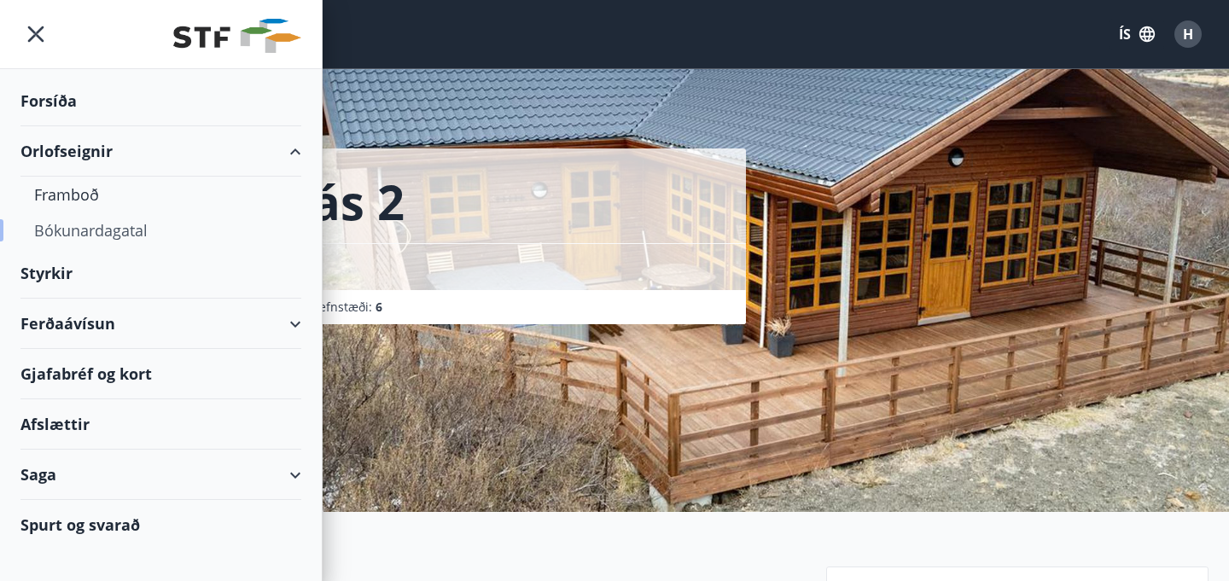
click at [76, 228] on div "Bókunardagatal" at bounding box center [160, 230] width 253 height 36
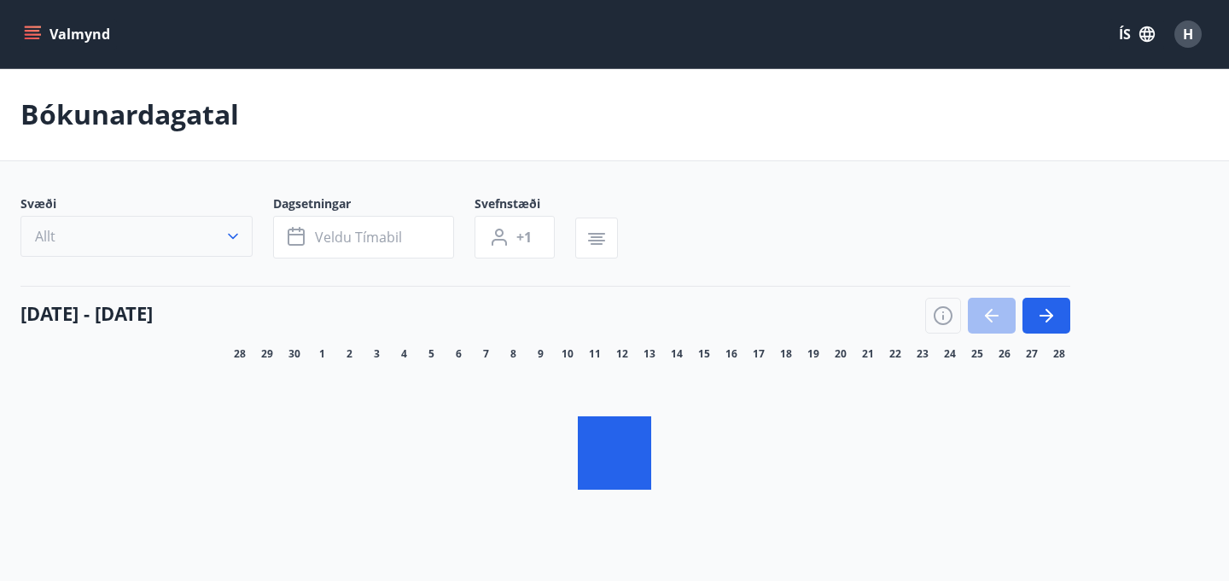
click at [232, 238] on icon "button" at bounding box center [232, 236] width 17 height 17
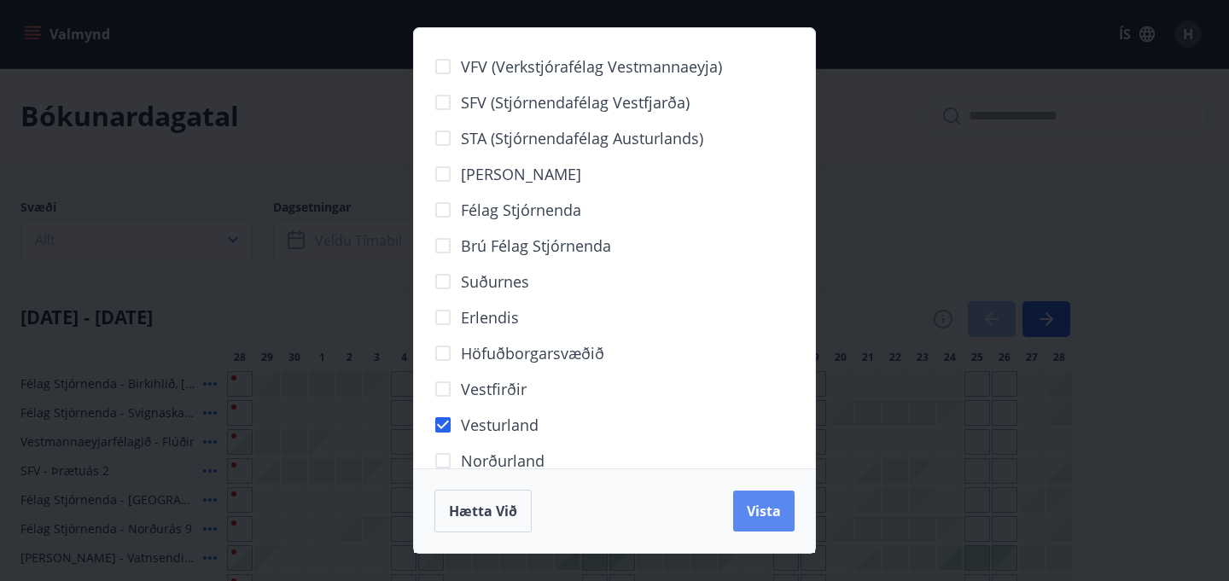
click at [776, 512] on span "Vista" at bounding box center [764, 511] width 34 height 19
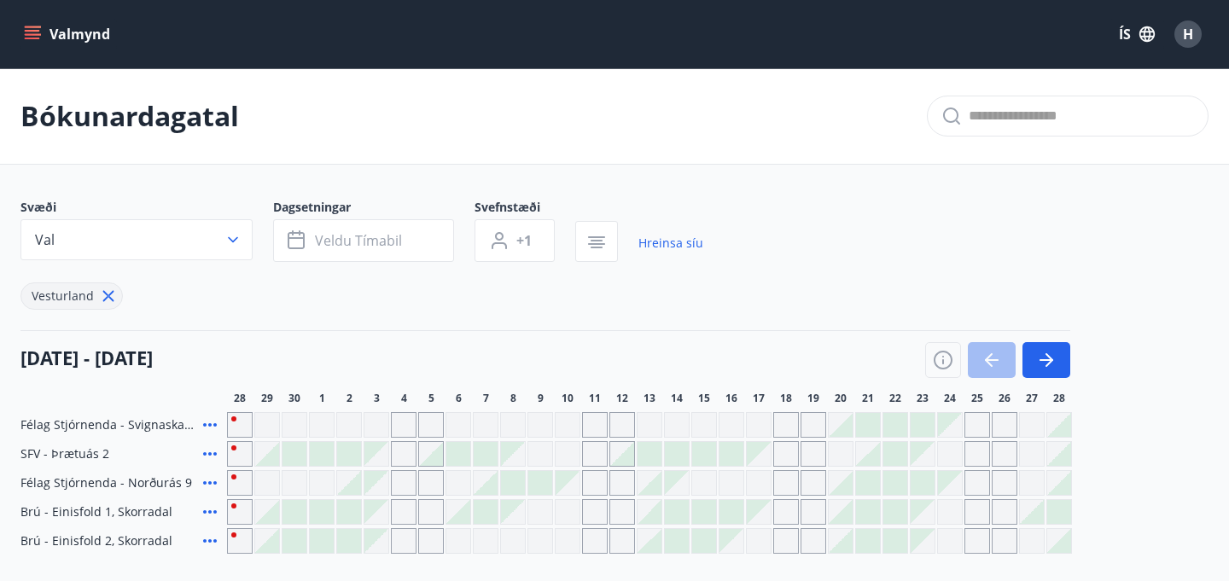
scroll to position [184, 0]
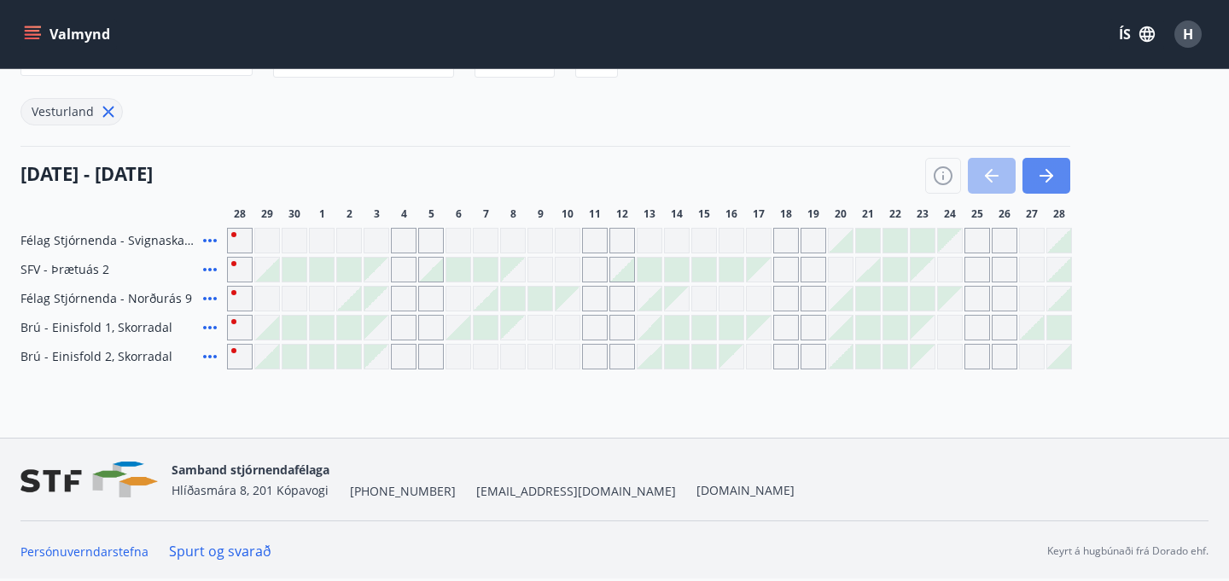
click at [1049, 171] on icon "button" at bounding box center [1049, 176] width 8 height 14
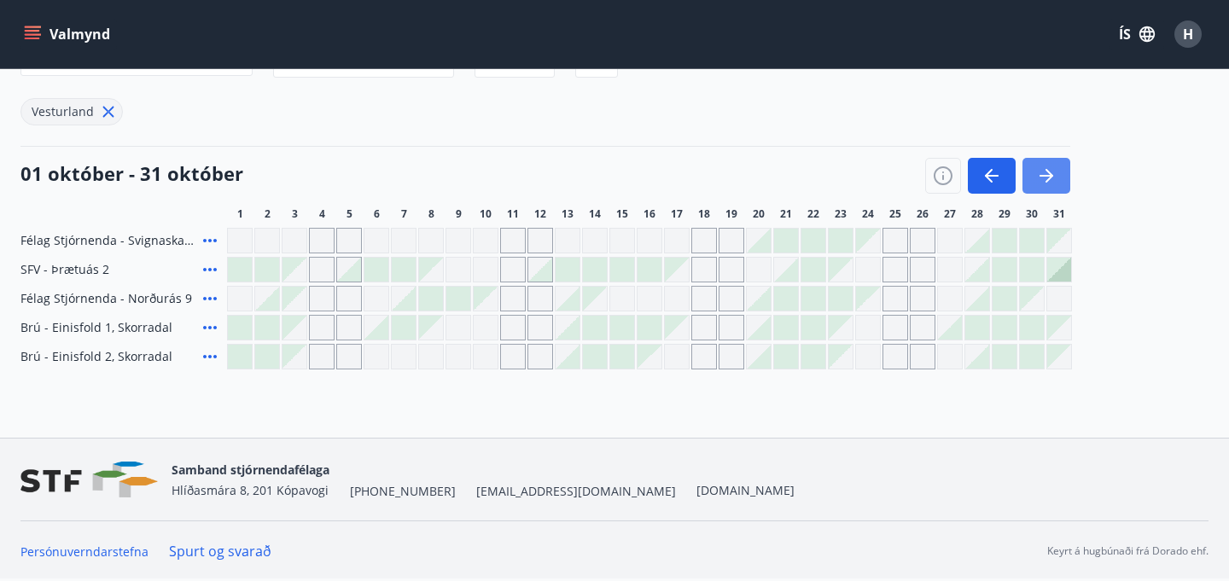
click at [1049, 171] on icon "button" at bounding box center [1049, 176] width 8 height 14
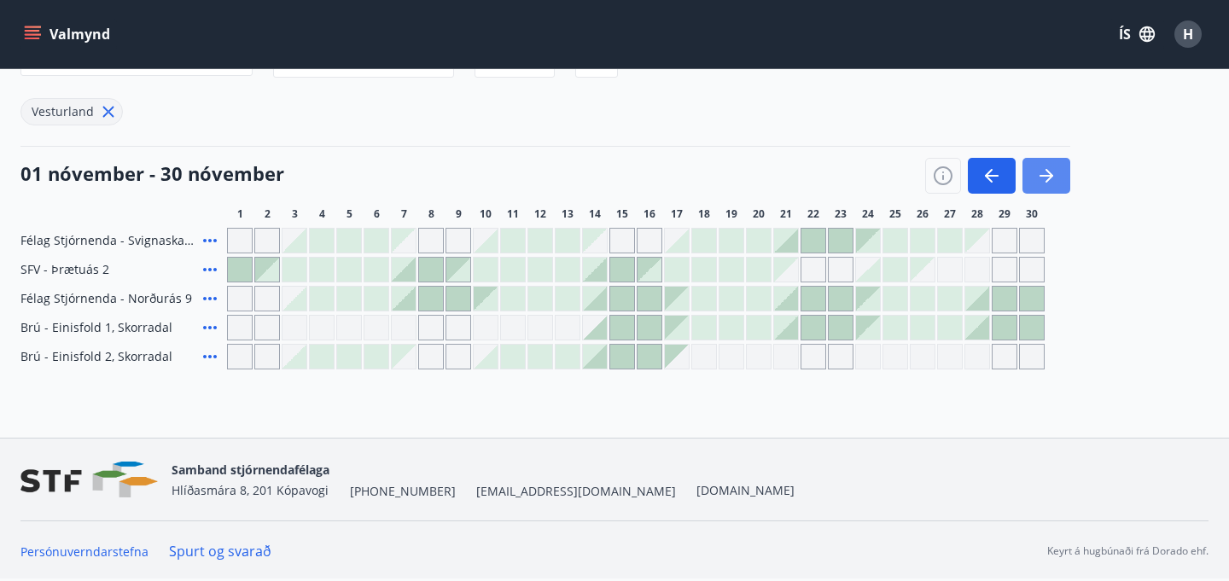
click at [1049, 171] on icon "button" at bounding box center [1049, 176] width 8 height 14
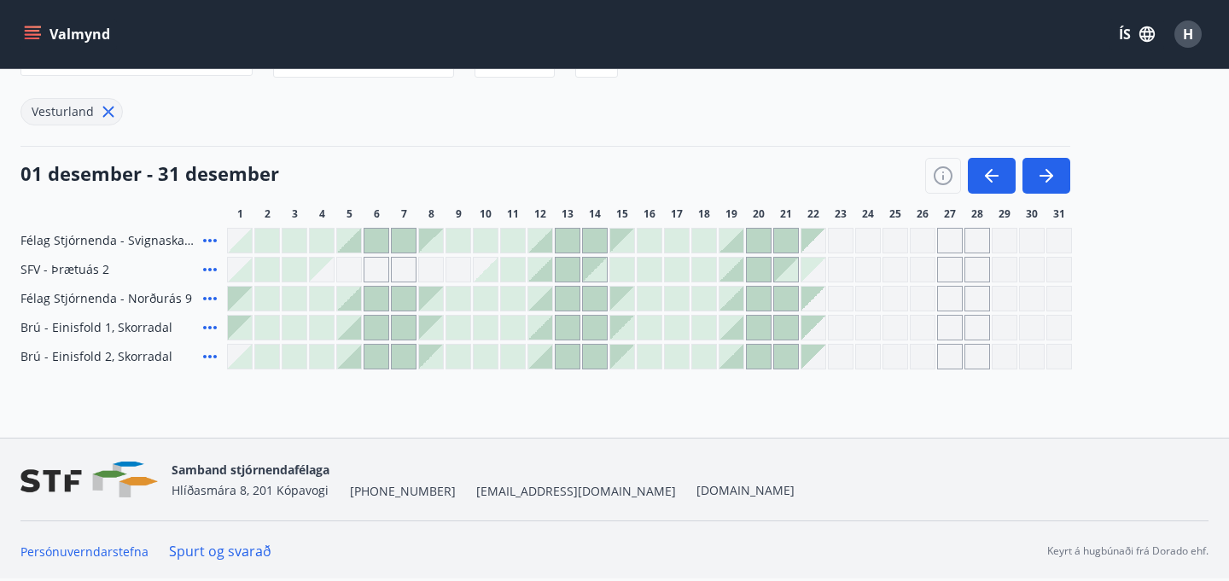
click at [735, 272] on div at bounding box center [731, 270] width 24 height 24
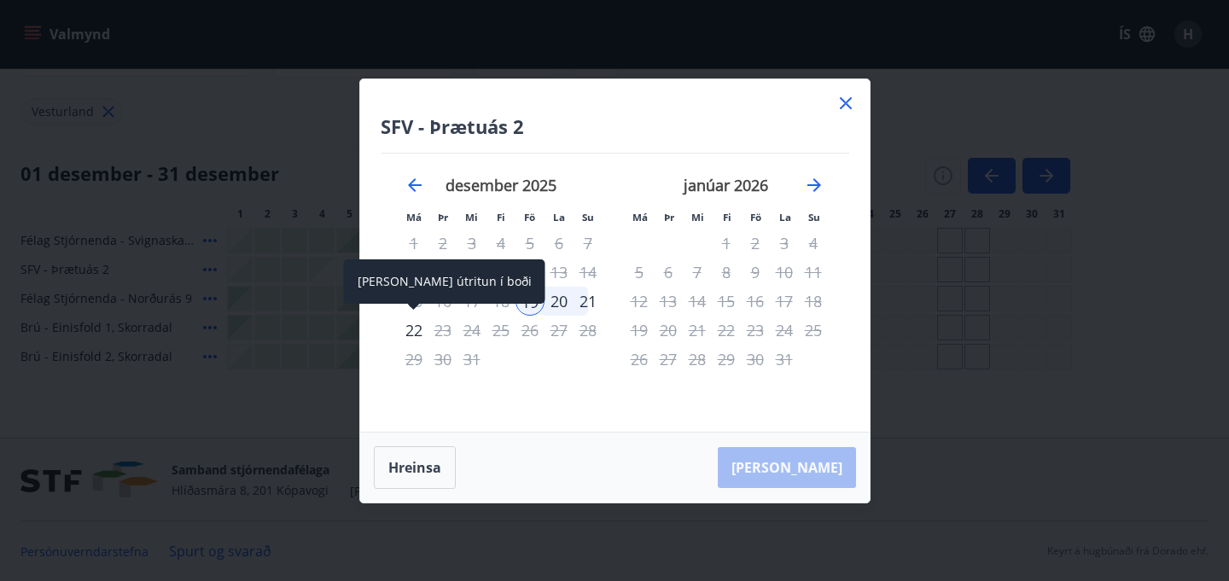
click at [410, 326] on div "22" at bounding box center [413, 330] width 29 height 29
